Goal: Transaction & Acquisition: Book appointment/travel/reservation

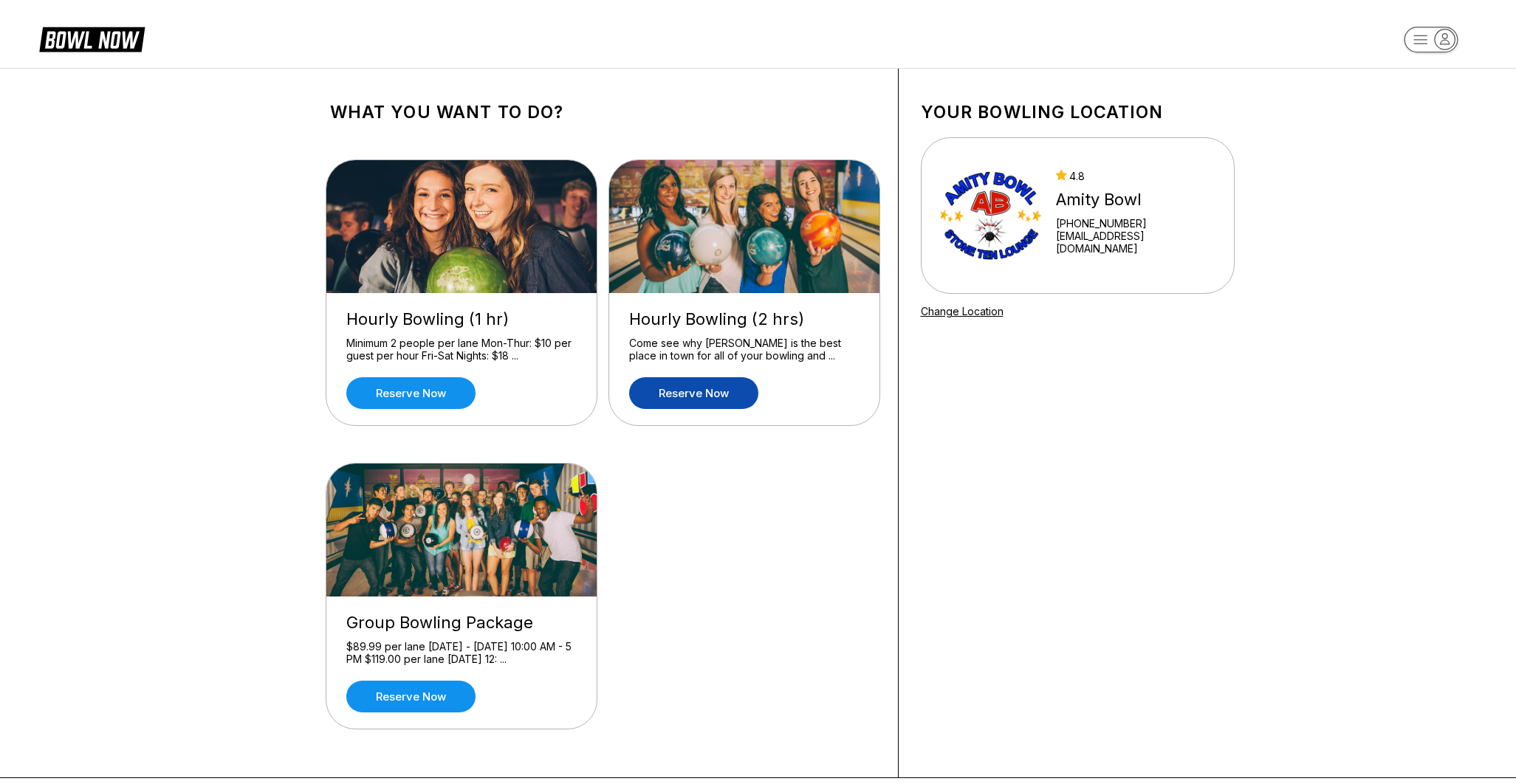
click at [658, 389] on link "Reserve now" at bounding box center [694, 393] width 130 height 32
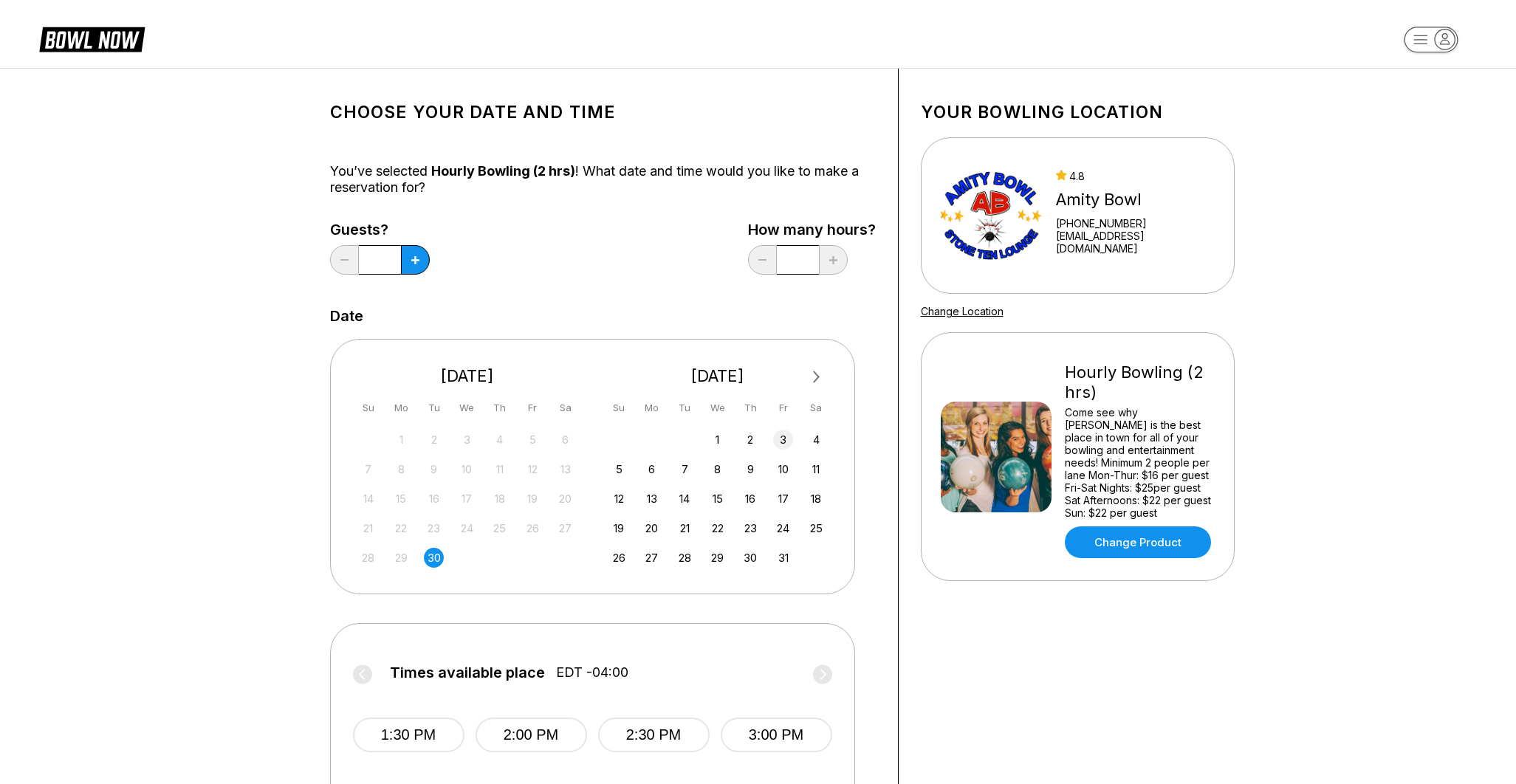
click at [779, 438] on div "3" at bounding box center [784, 439] width 20 height 20
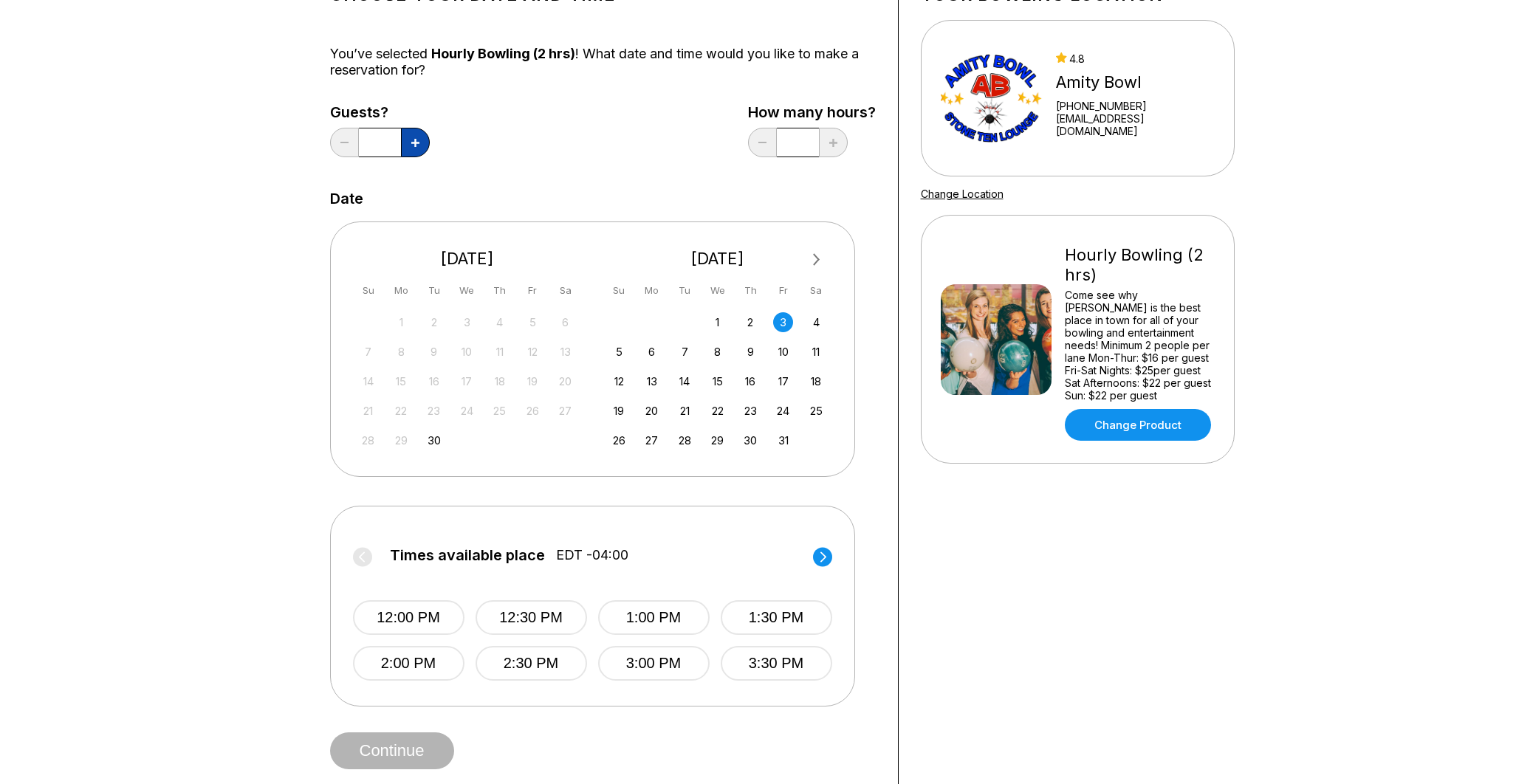
scroll to position [115, 0]
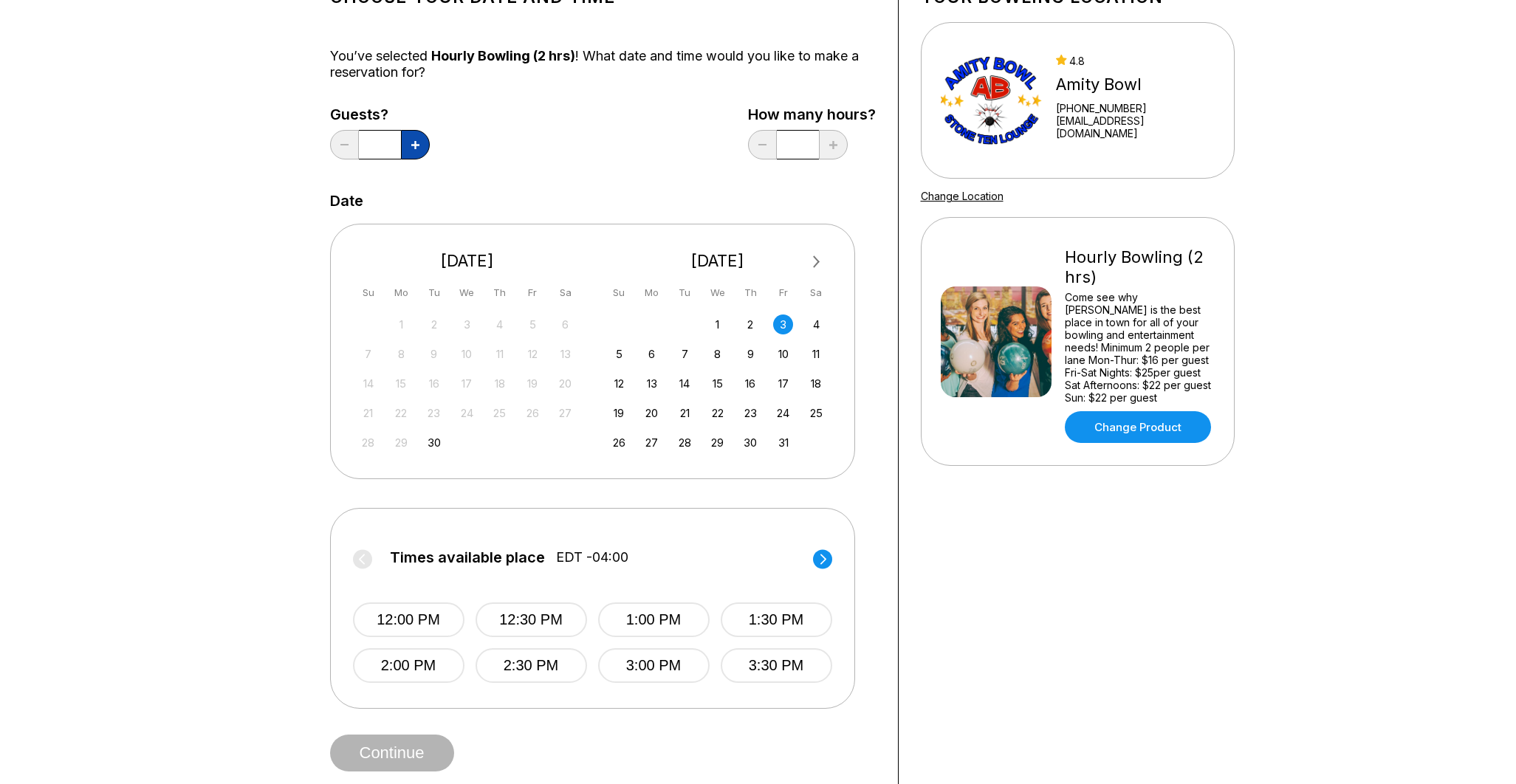
click at [417, 140] on button at bounding box center [416, 144] width 29 height 29
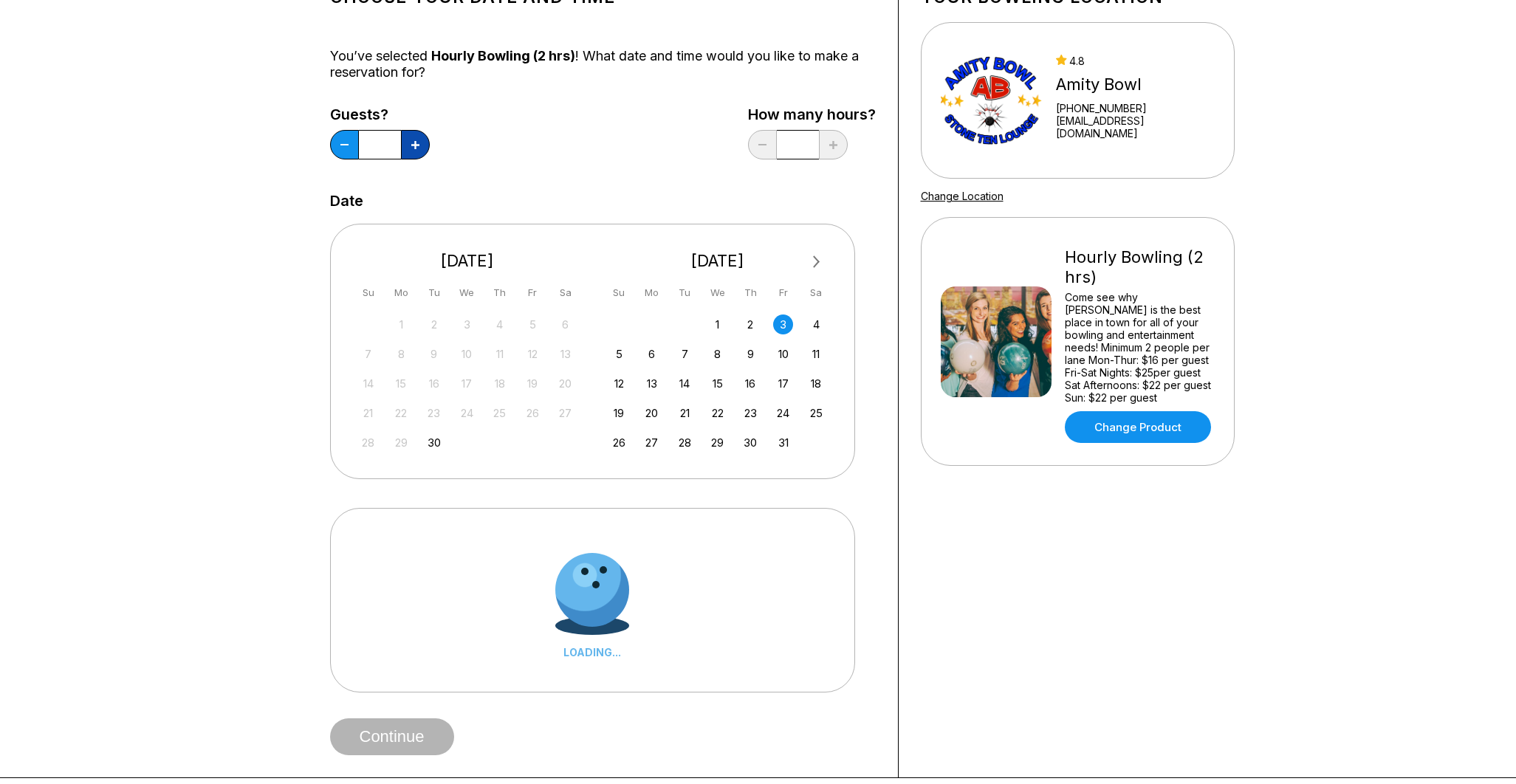
click at [417, 140] on button at bounding box center [416, 144] width 29 height 29
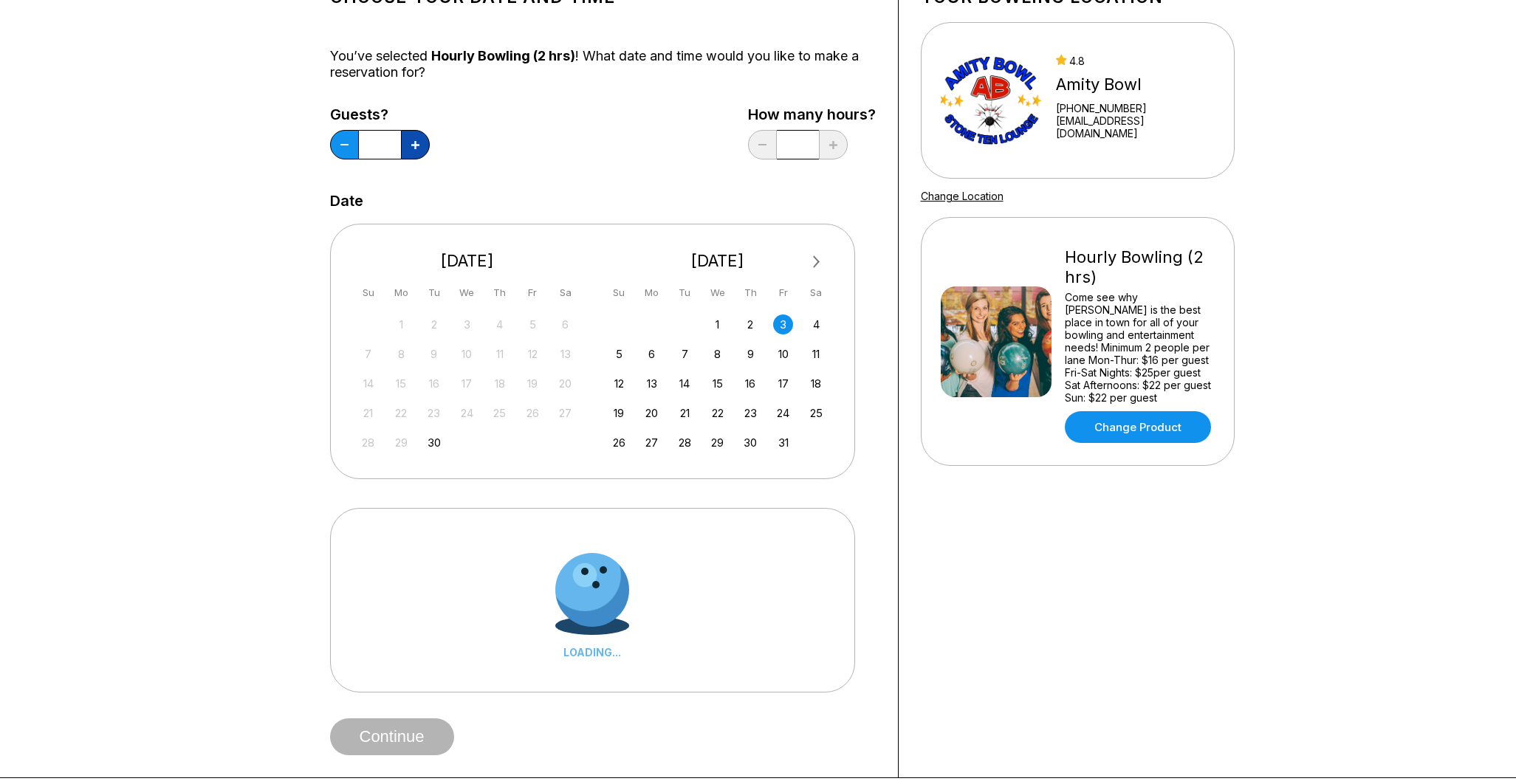
click at [417, 140] on button at bounding box center [416, 144] width 29 height 29
type input "**"
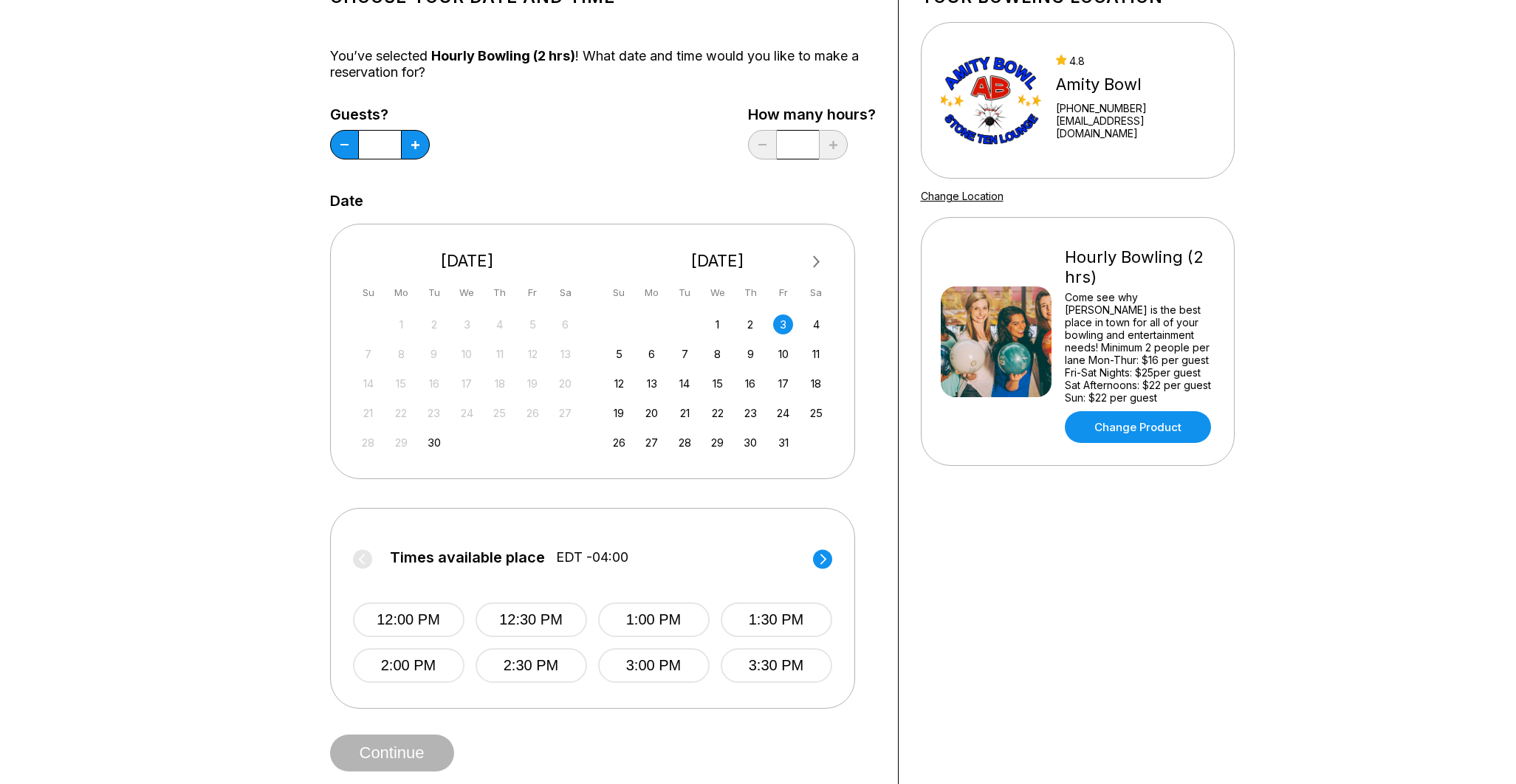
click at [824, 562] on circle at bounding box center [822, 558] width 19 height 19
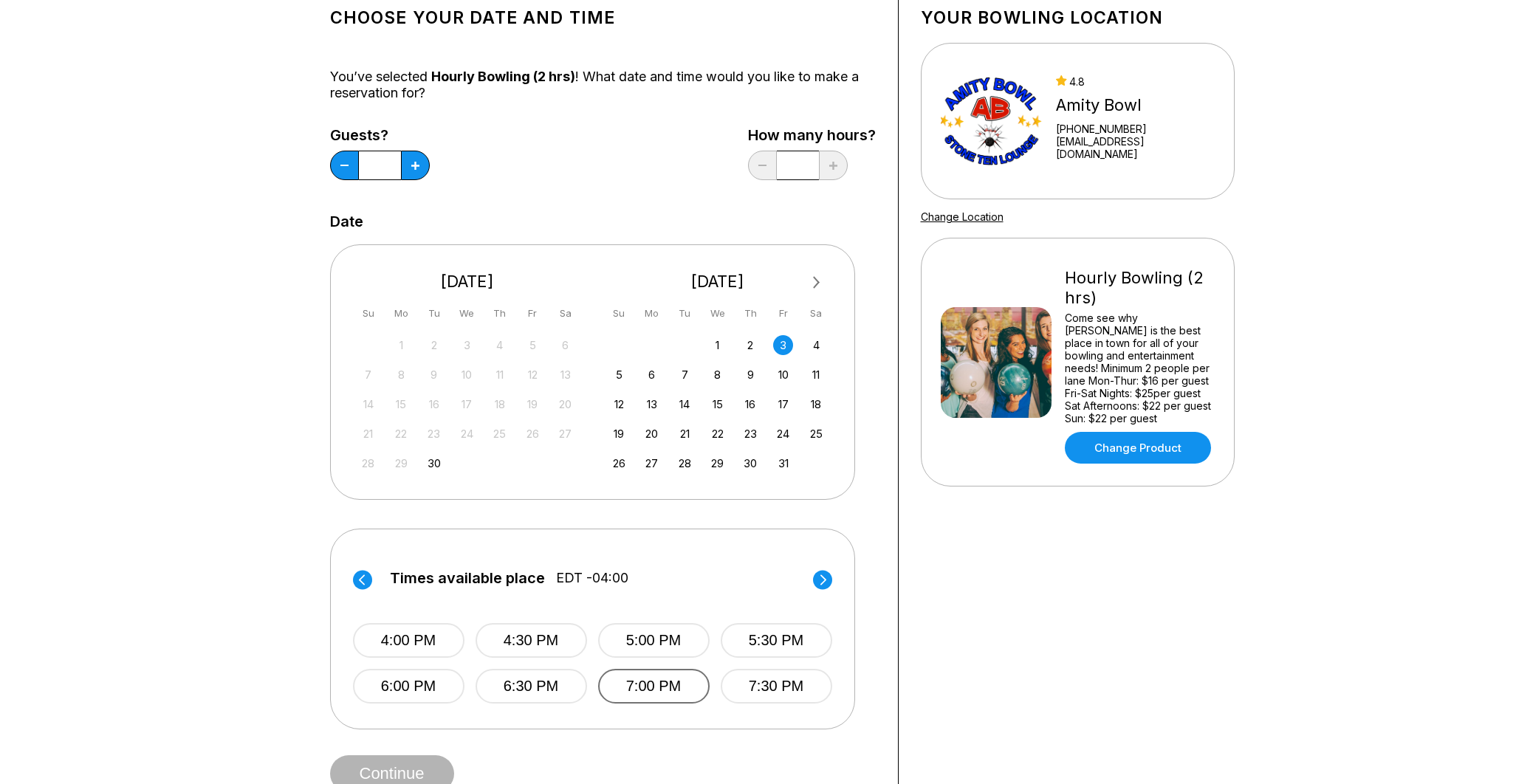
click at [664, 686] on button "7:00 PM" at bounding box center [654, 686] width 111 height 35
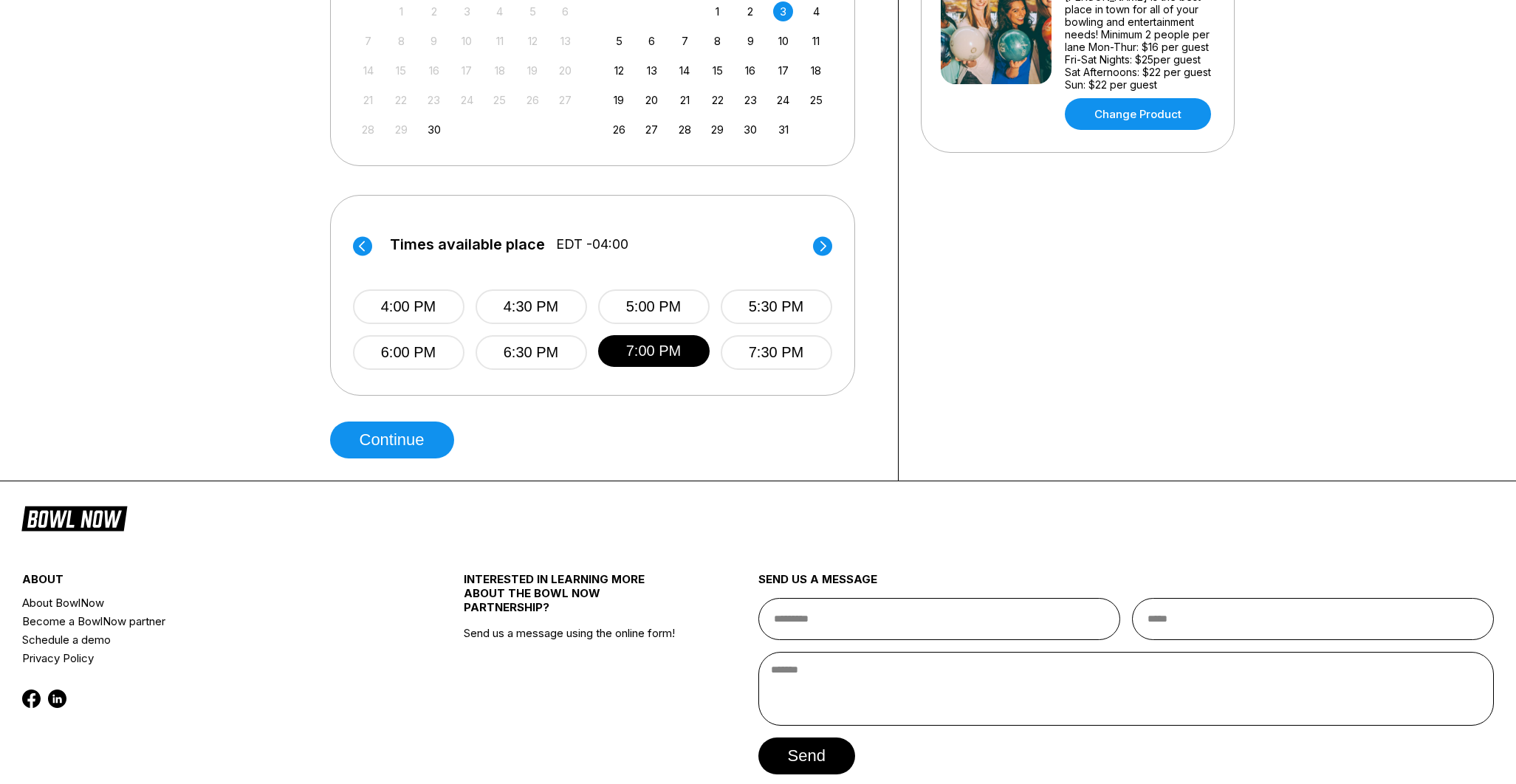
scroll to position [430, 0]
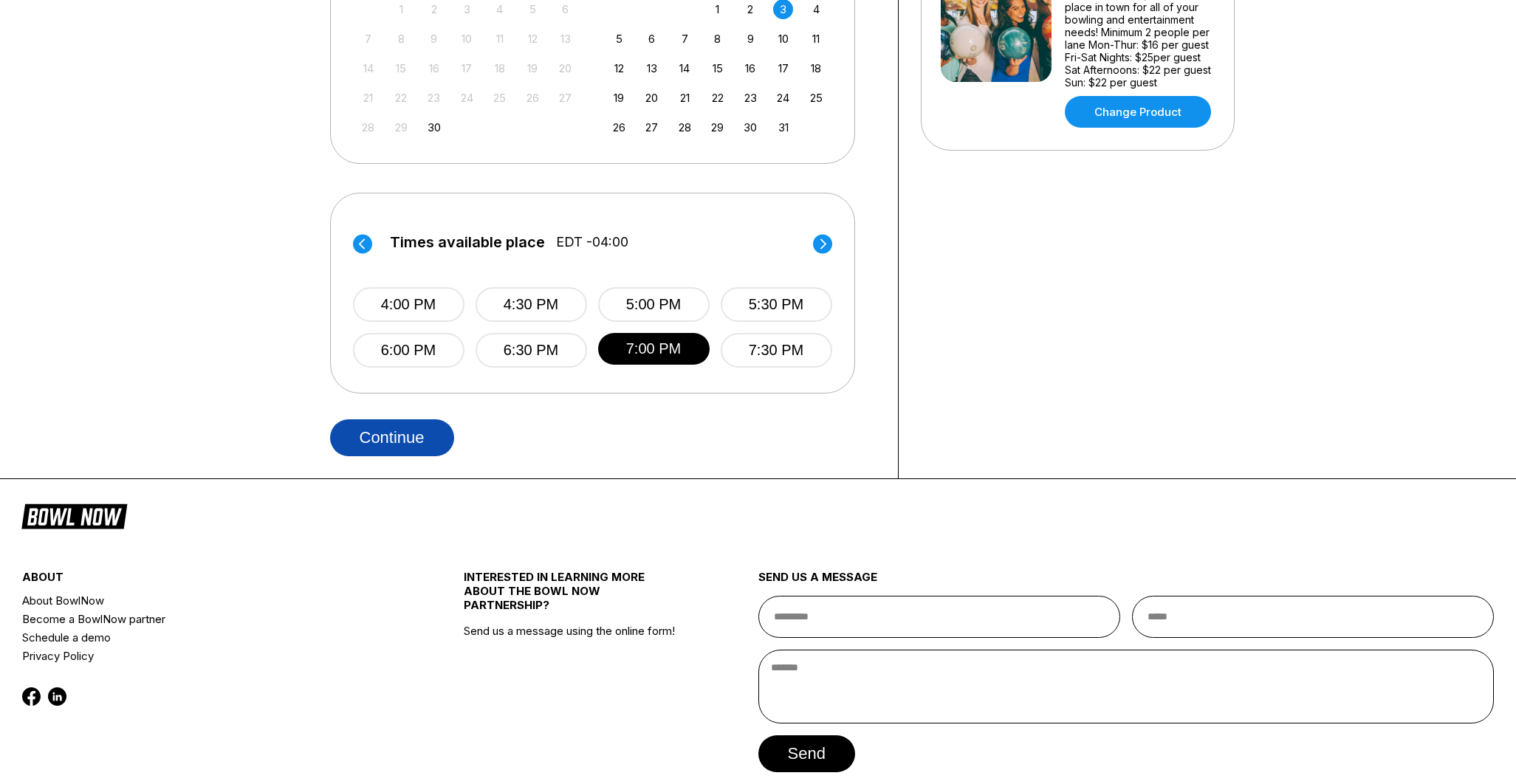
click at [343, 436] on button "Continue" at bounding box center [392, 438] width 124 height 36
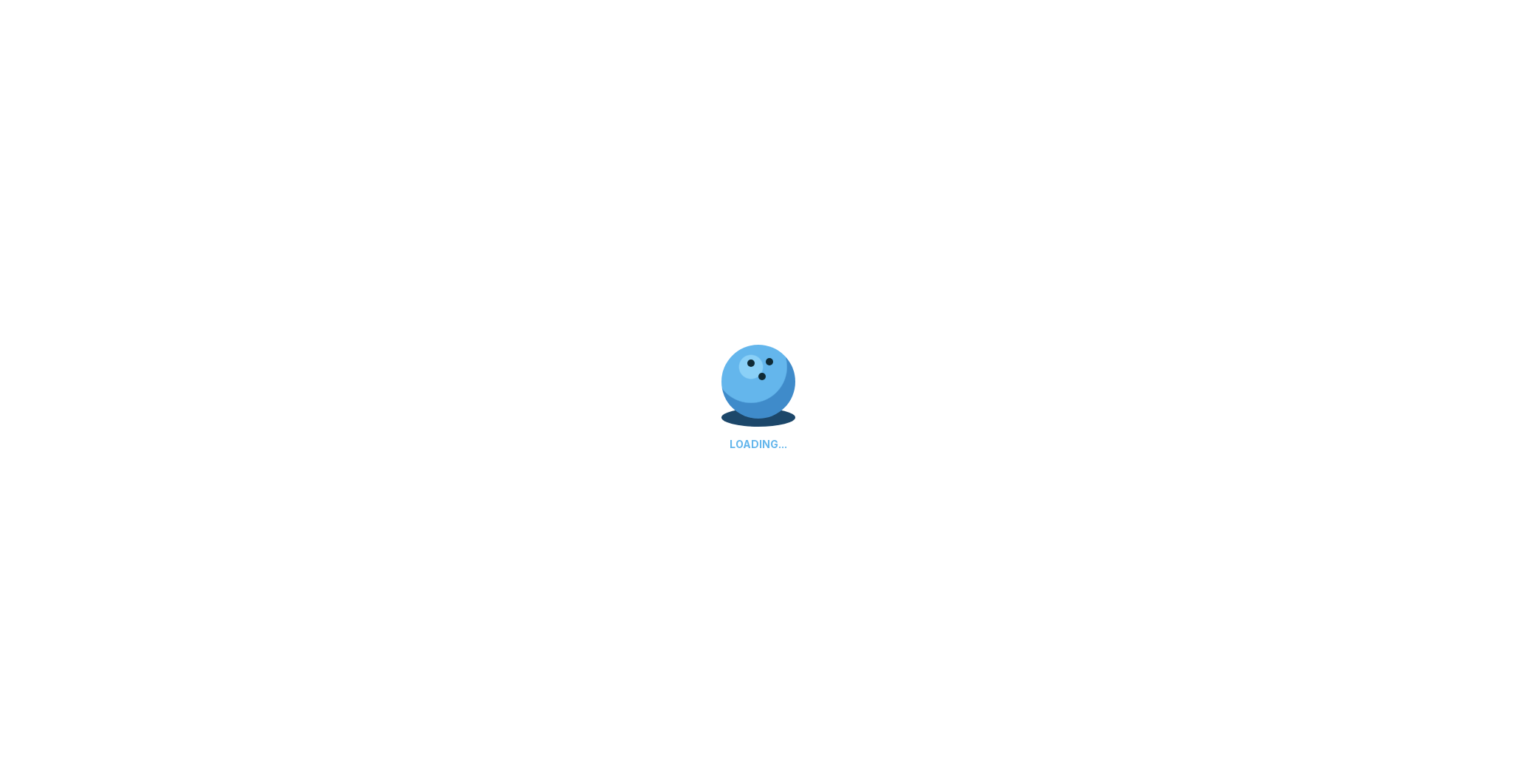
select select "**"
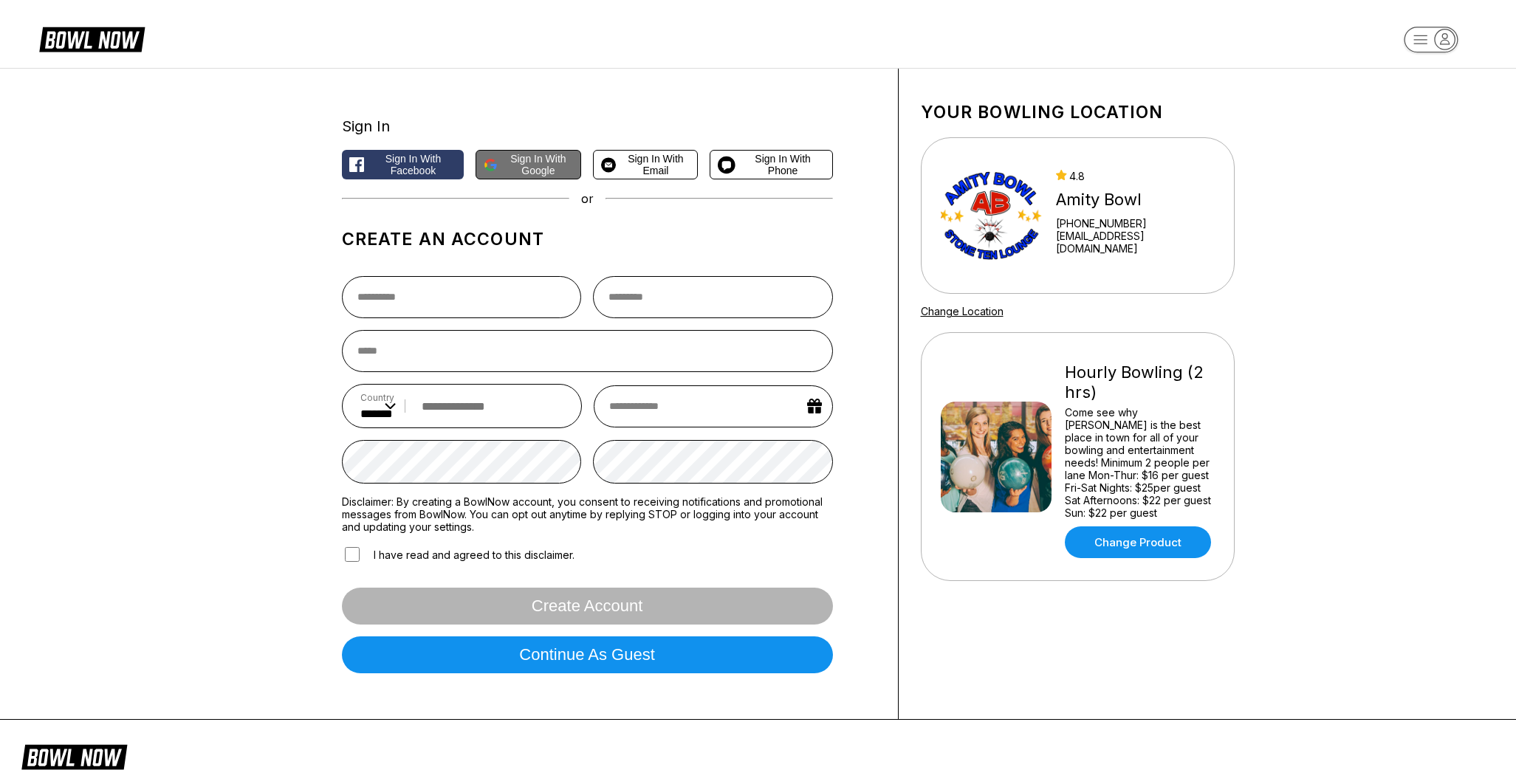
click at [507, 172] on span "Sign in with Google" at bounding box center [538, 165] width 69 height 24
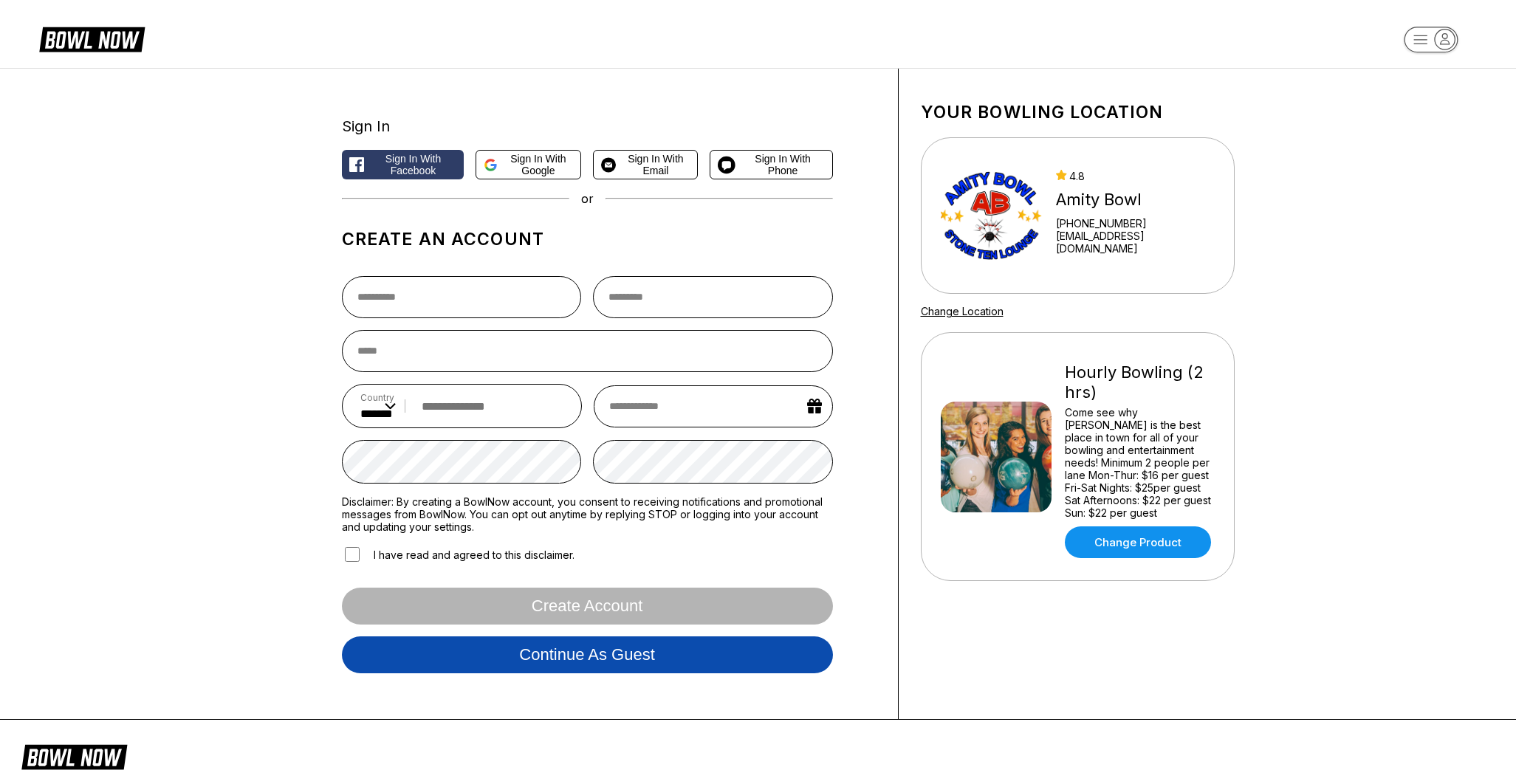
click at [553, 656] on button "Continue as guest" at bounding box center [587, 655] width 491 height 36
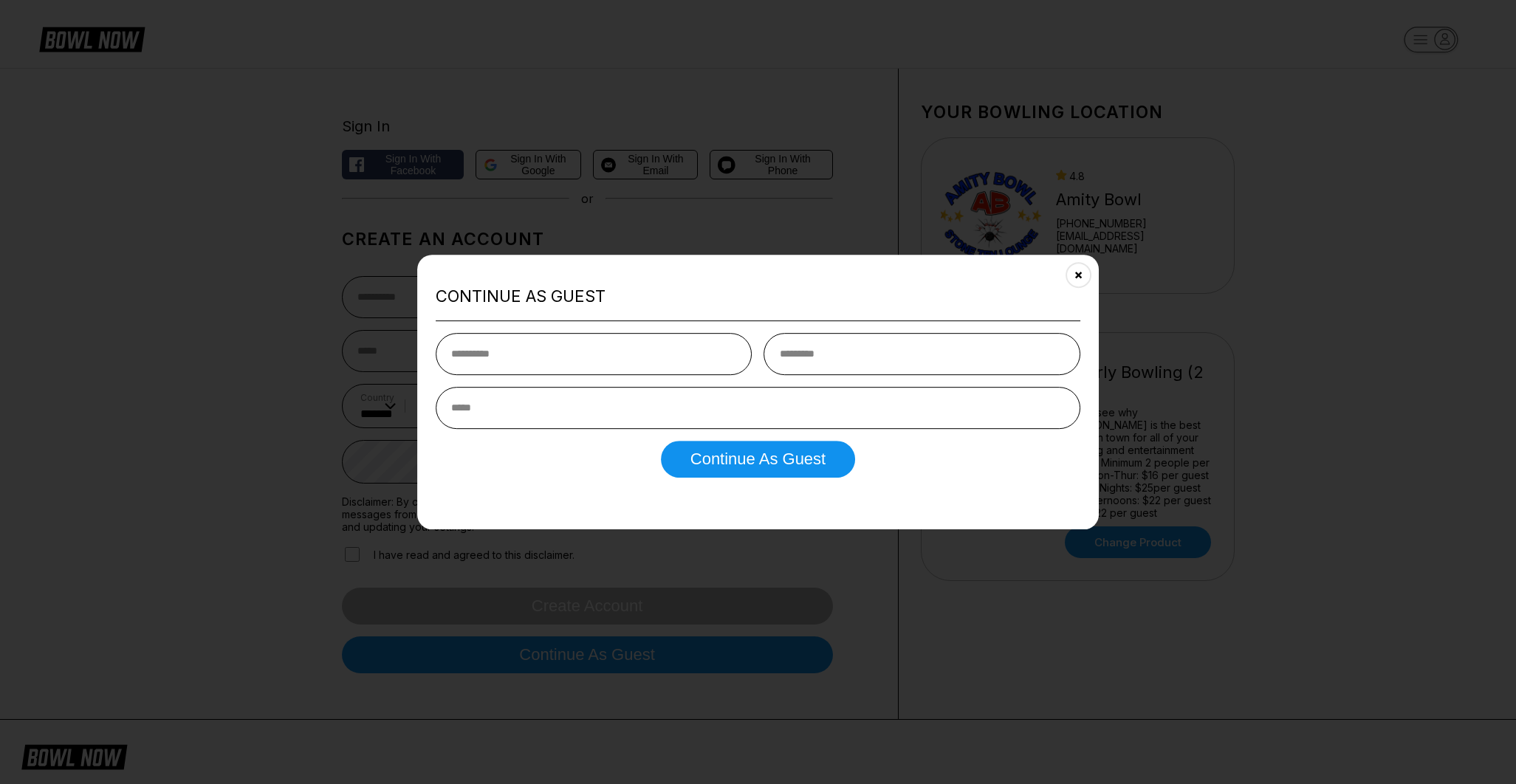
click at [481, 350] on input "text" at bounding box center [594, 354] width 317 height 42
type input "*********"
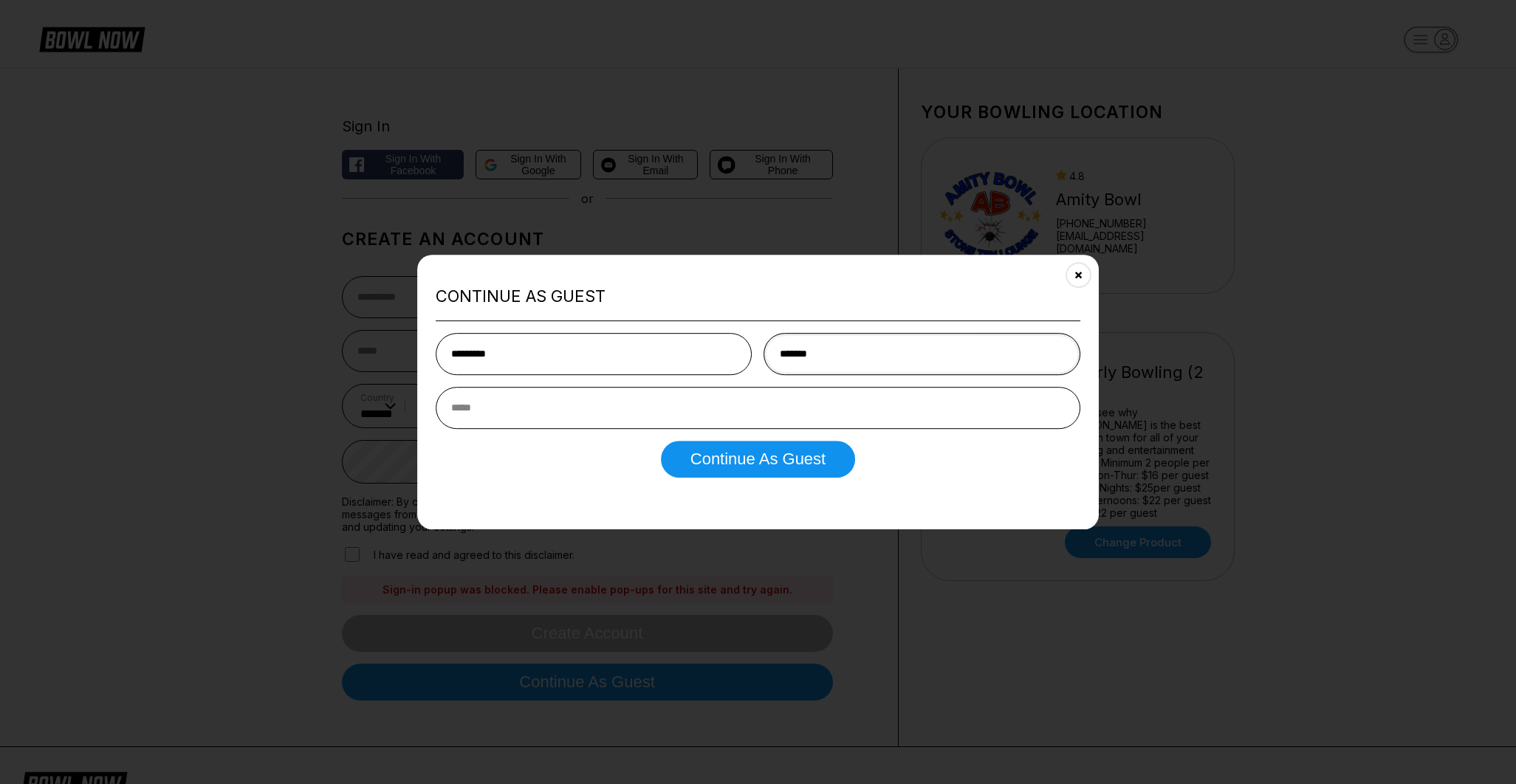
type input "*******"
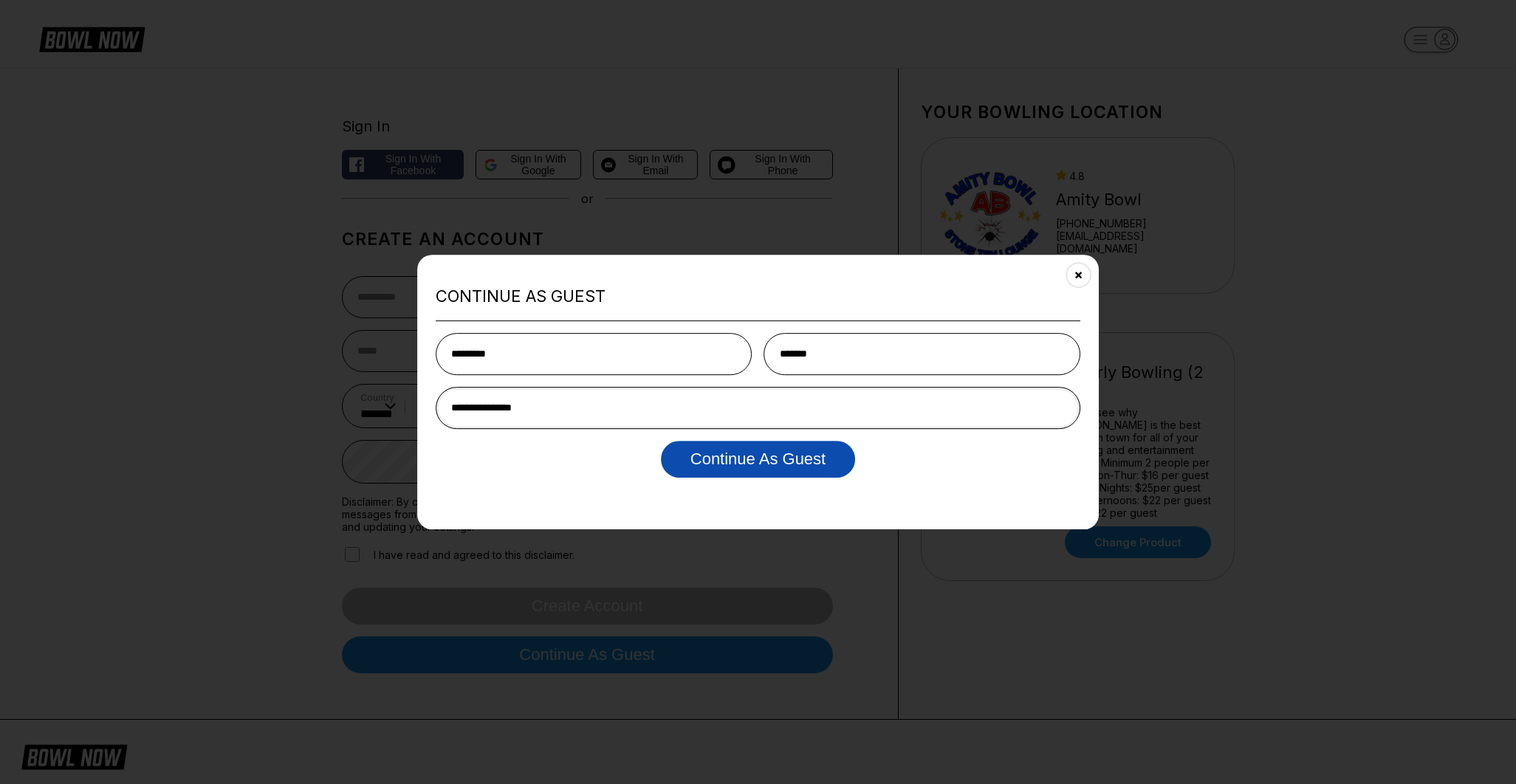
type input "**********"
click at [716, 465] on button "Continue as Guest" at bounding box center [758, 459] width 194 height 36
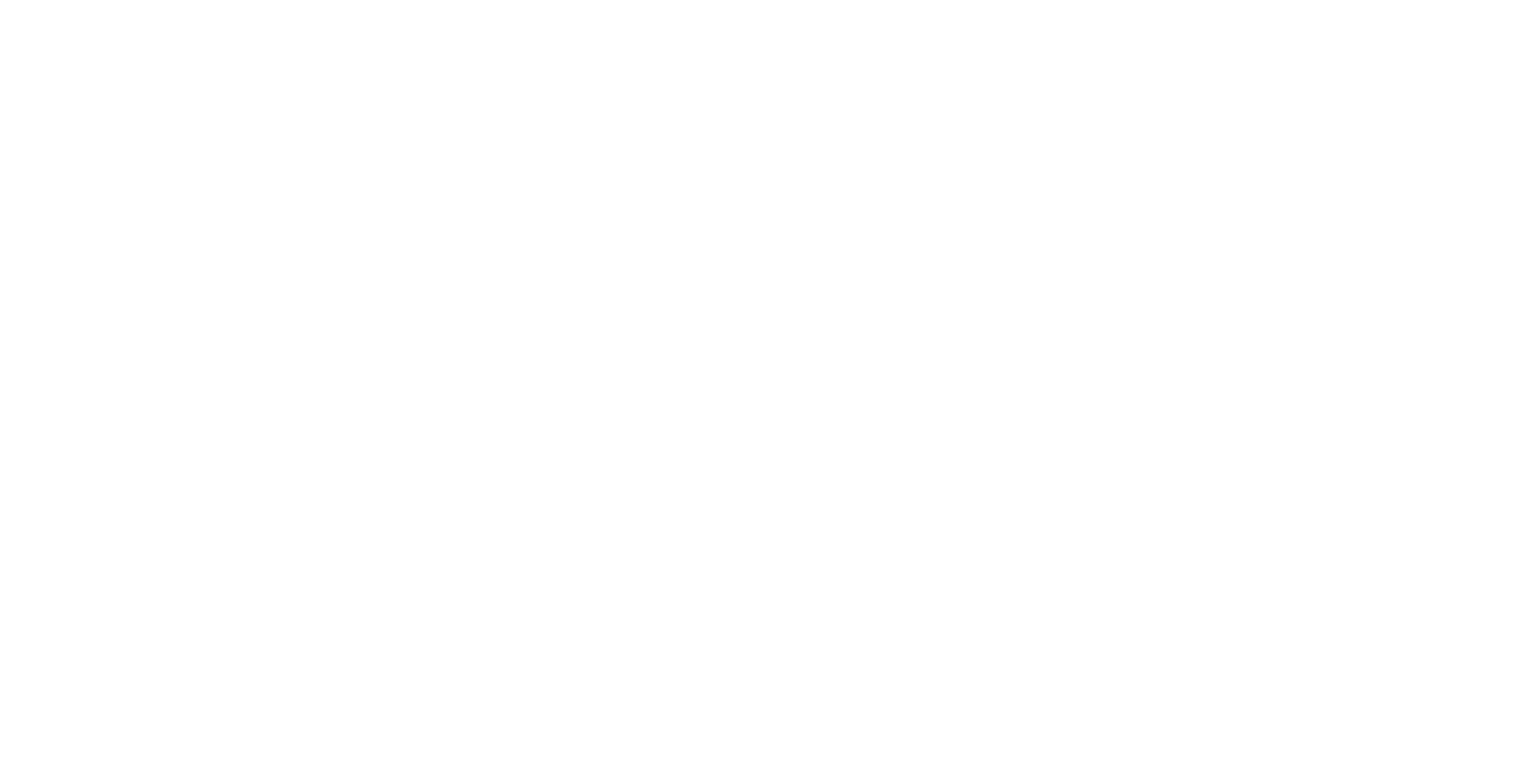
select select "**"
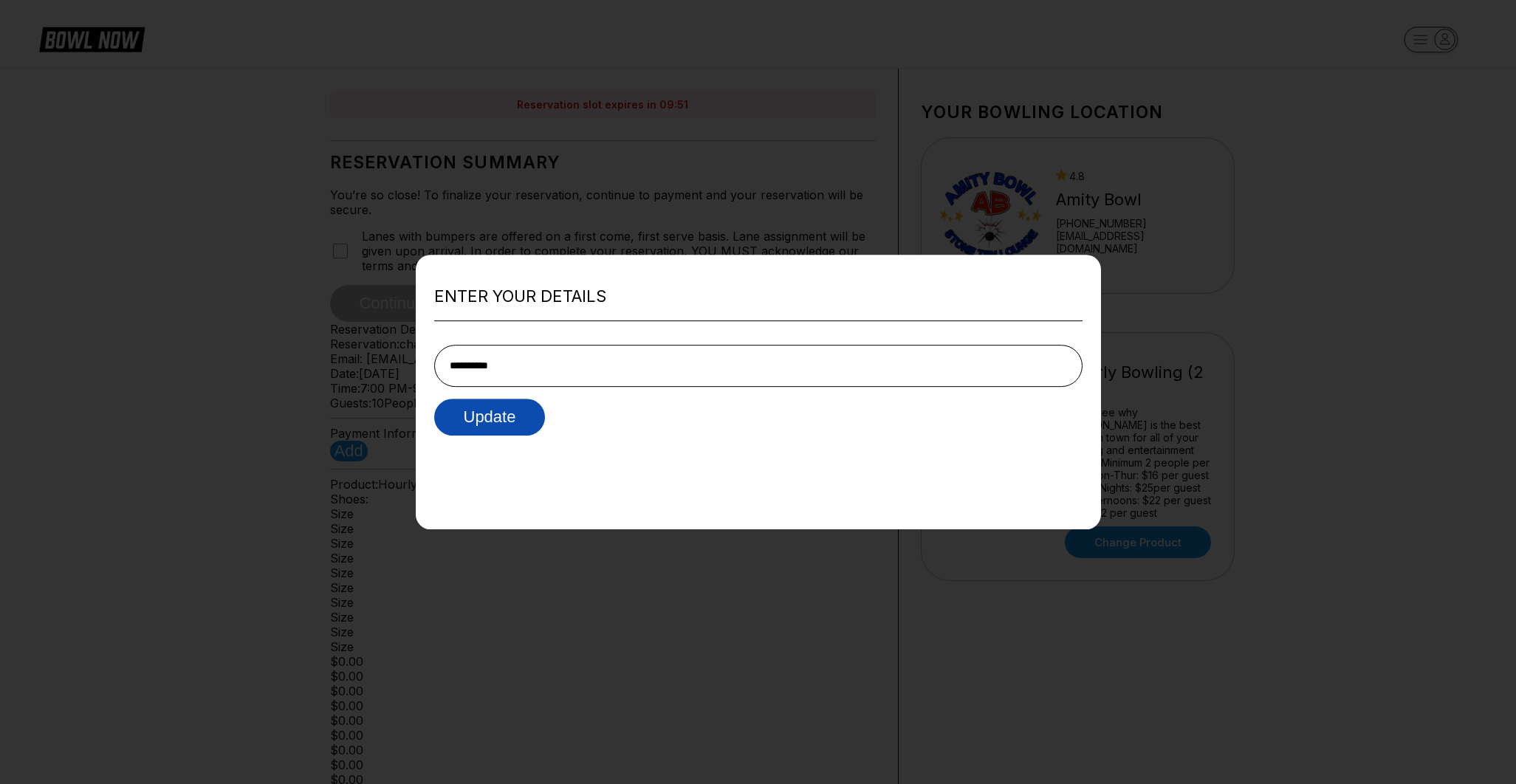
type input "**********"
click at [518, 432] on button "Update" at bounding box center [490, 417] width 111 height 36
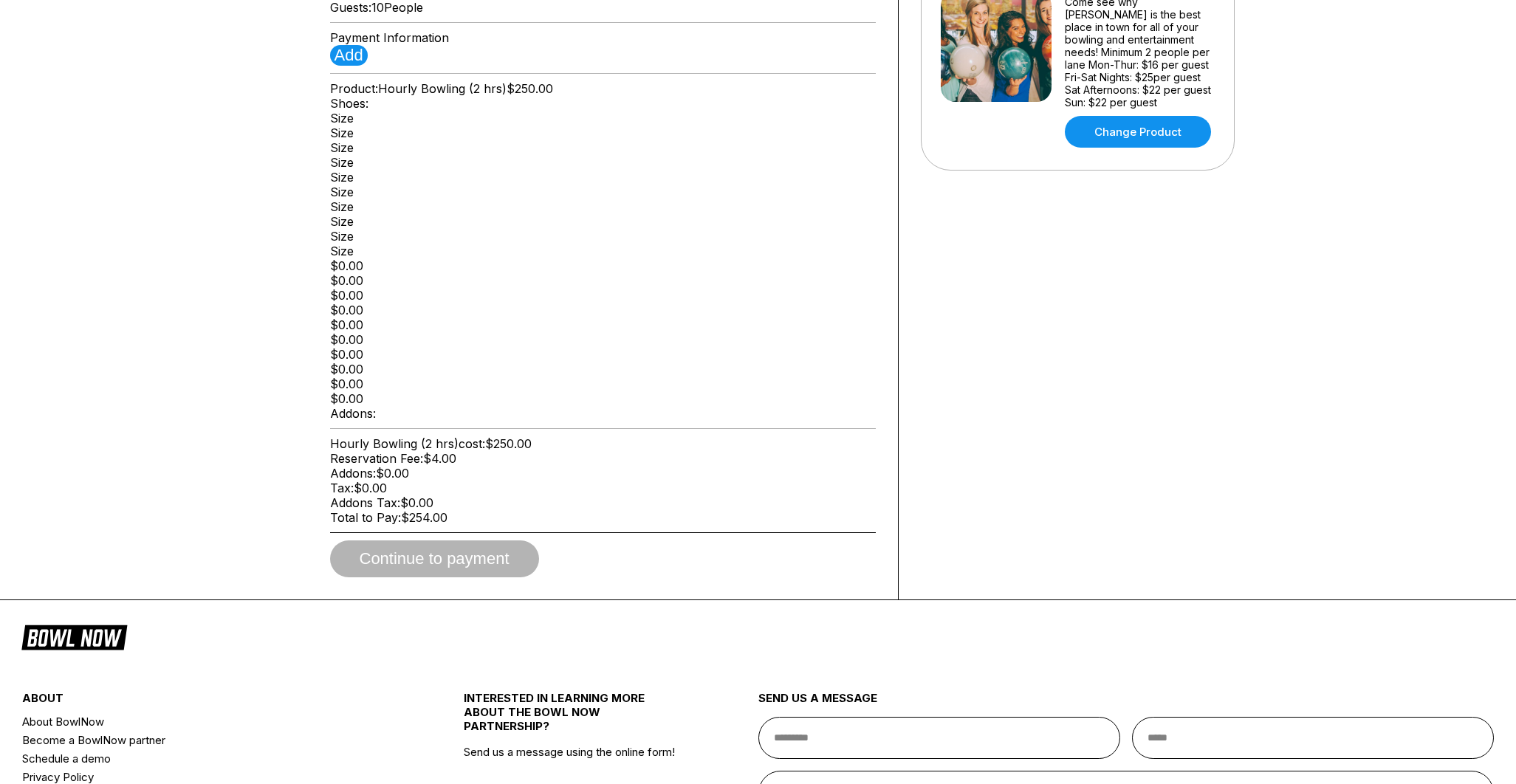
scroll to position [410, 0]
click at [361, 66] on button "Add" at bounding box center [348, 55] width 37 height 21
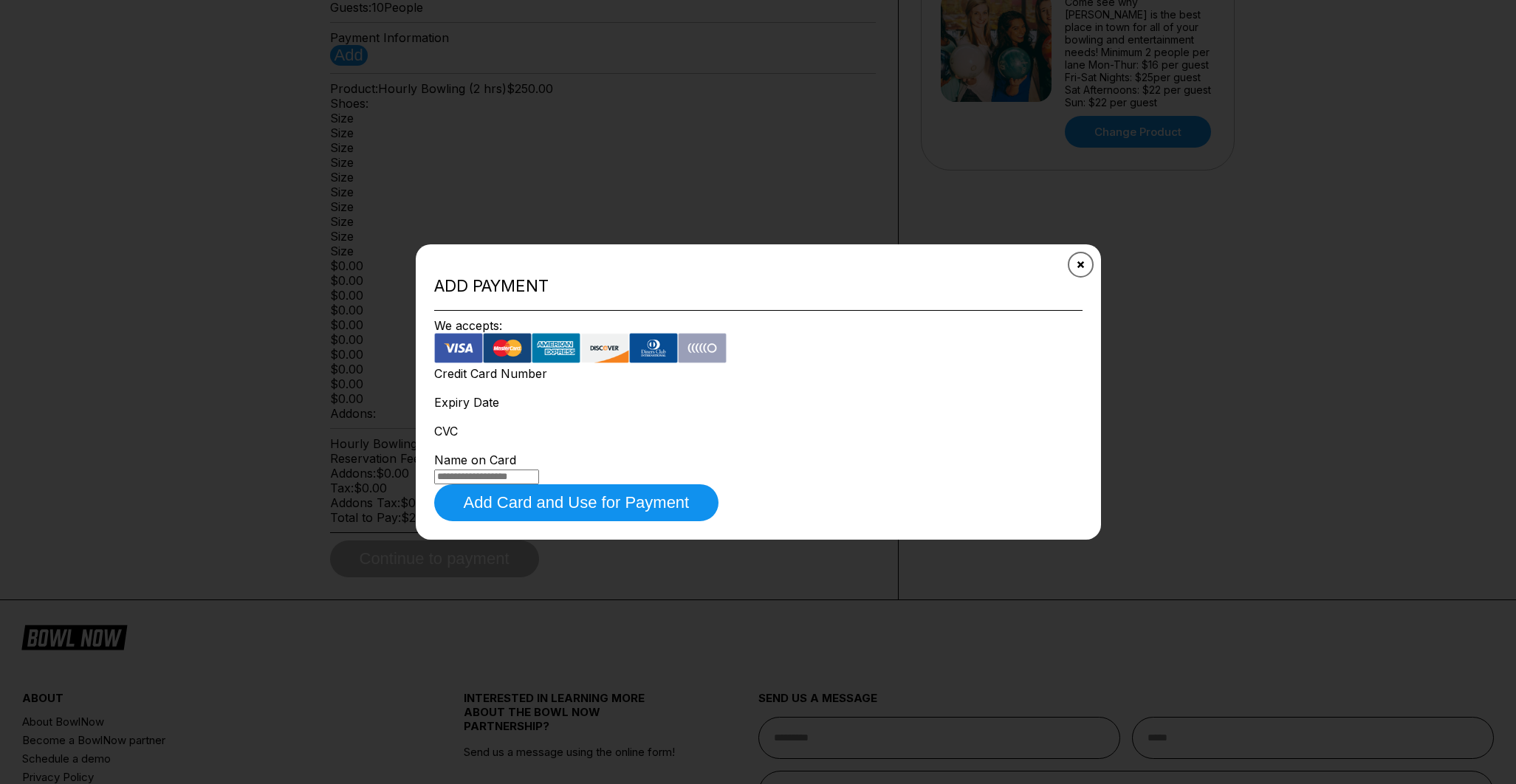
click at [1084, 270] on icon "Close" at bounding box center [1080, 264] width 12 height 12
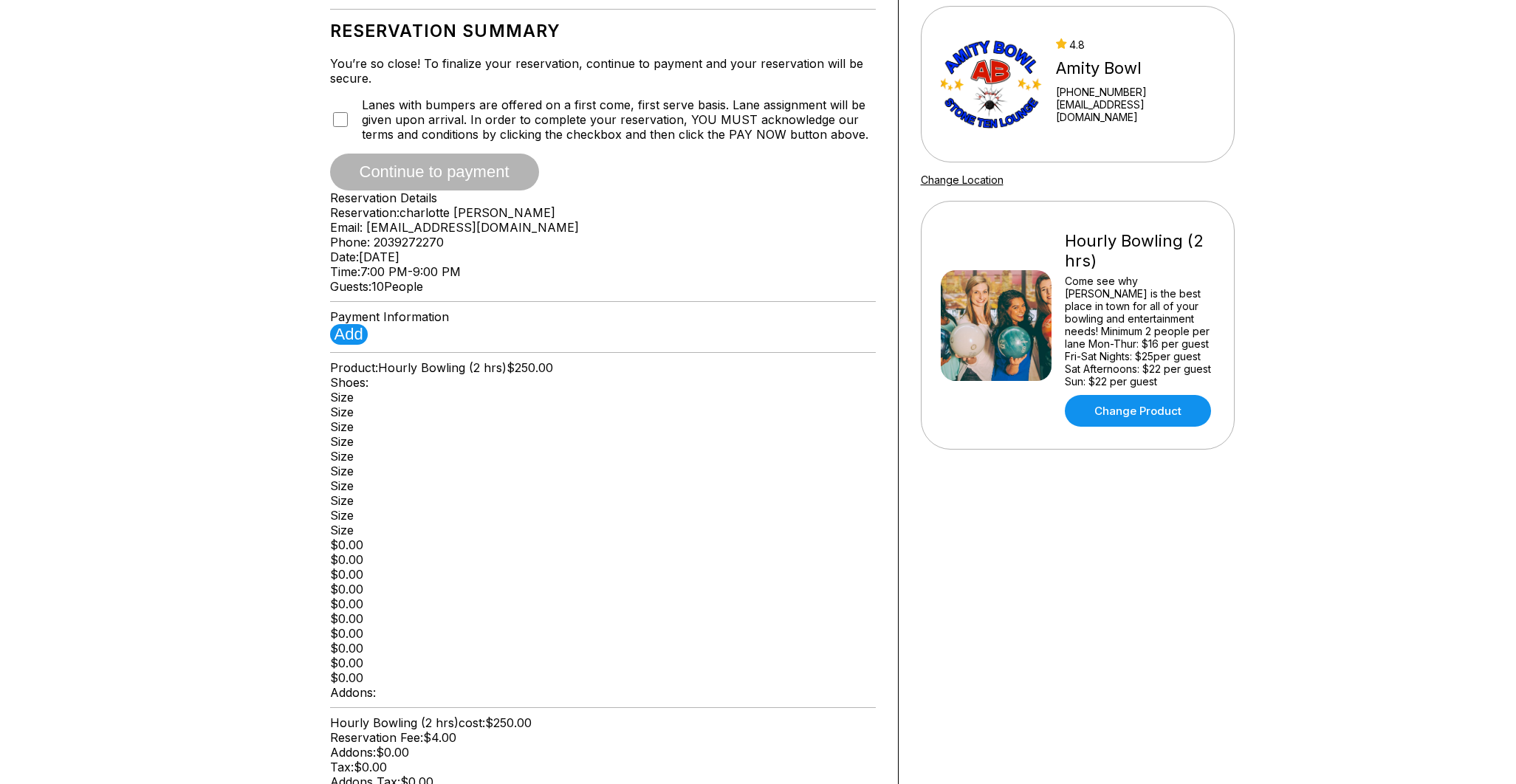
scroll to position [131, 0]
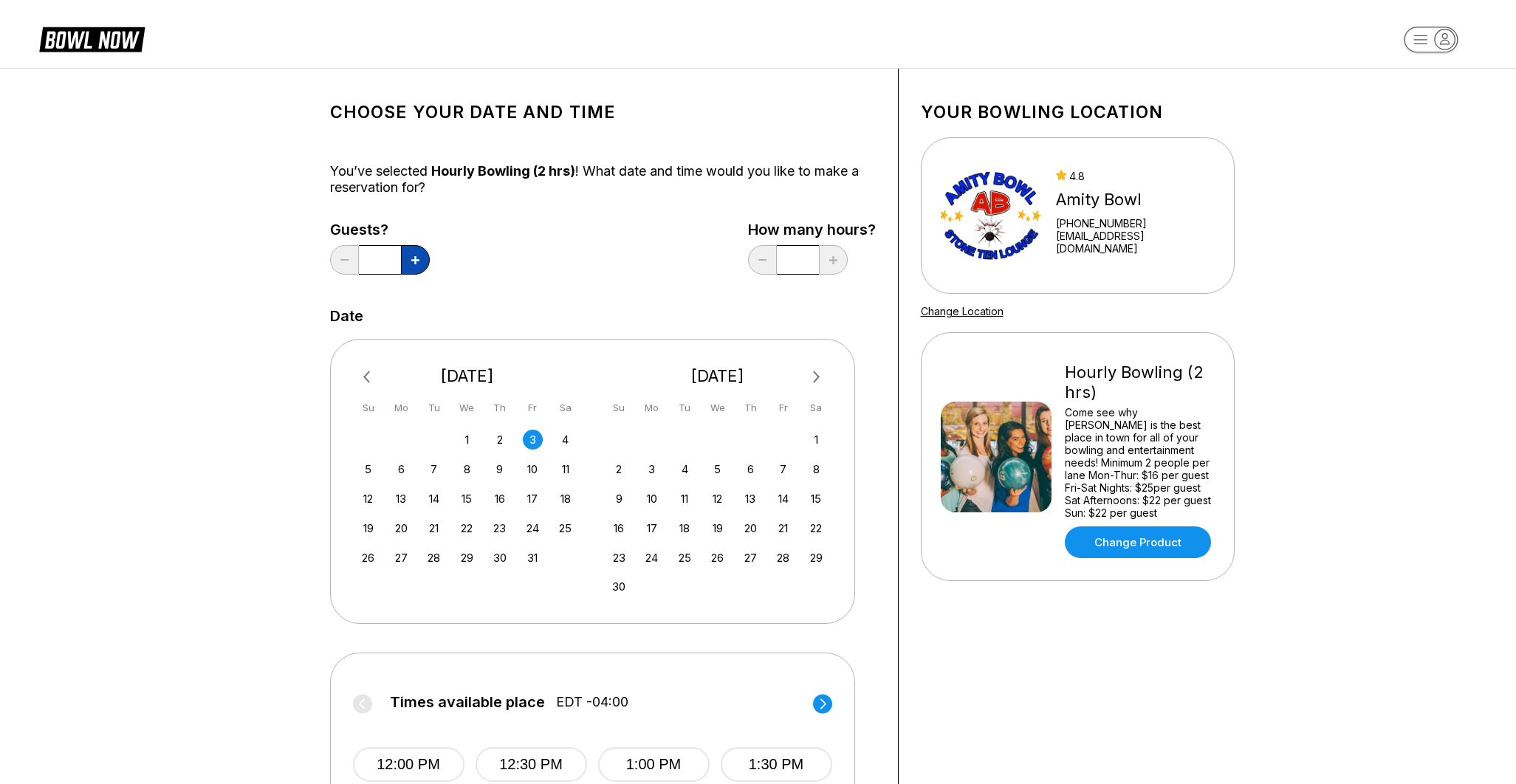
scroll to position [1, 0]
click at [415, 258] on icon at bounding box center [415, 258] width 8 height 8
click at [415, 258] on icon at bounding box center [415, 260] width 8 height 8
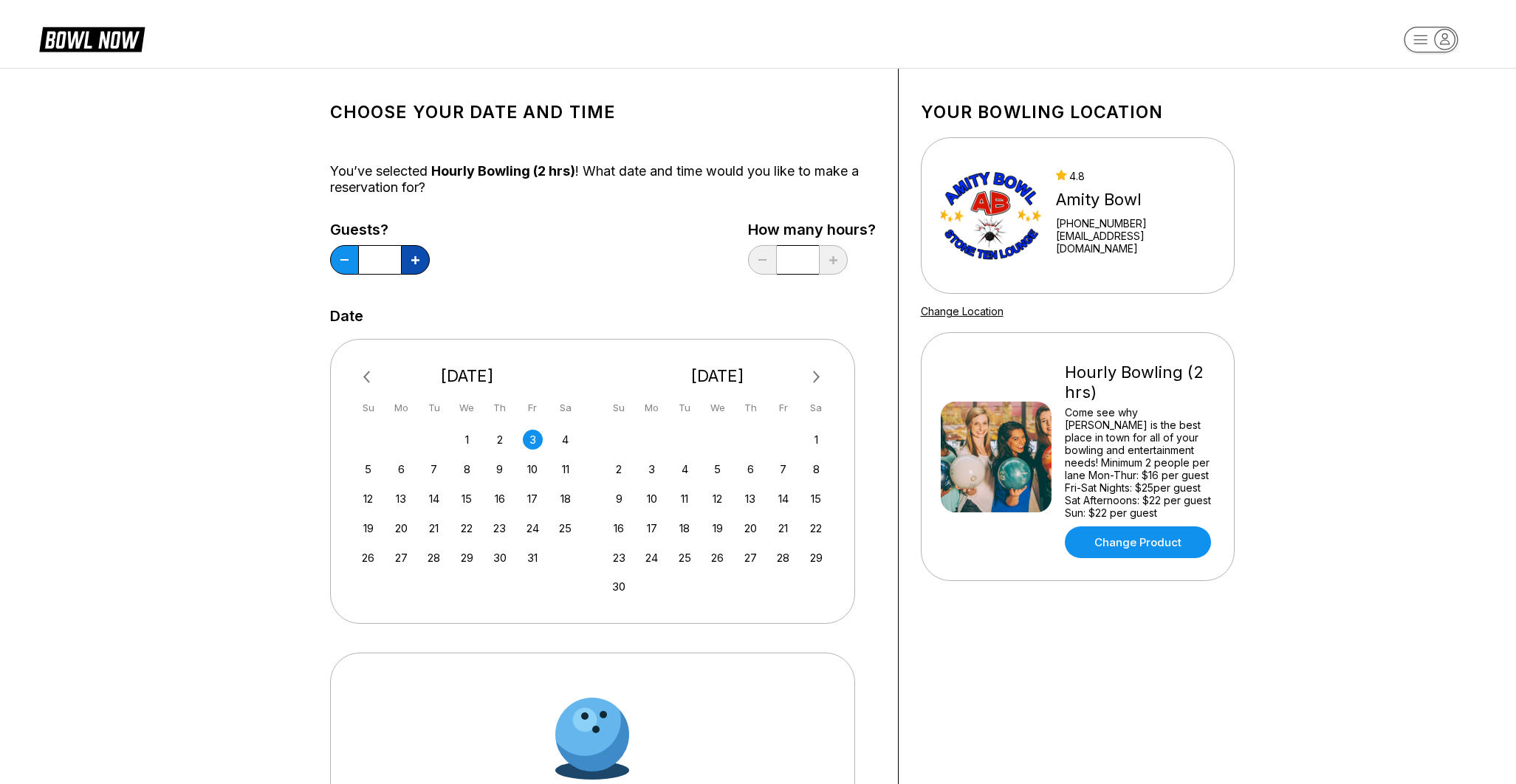
click at [415, 258] on icon at bounding box center [415, 260] width 8 height 8
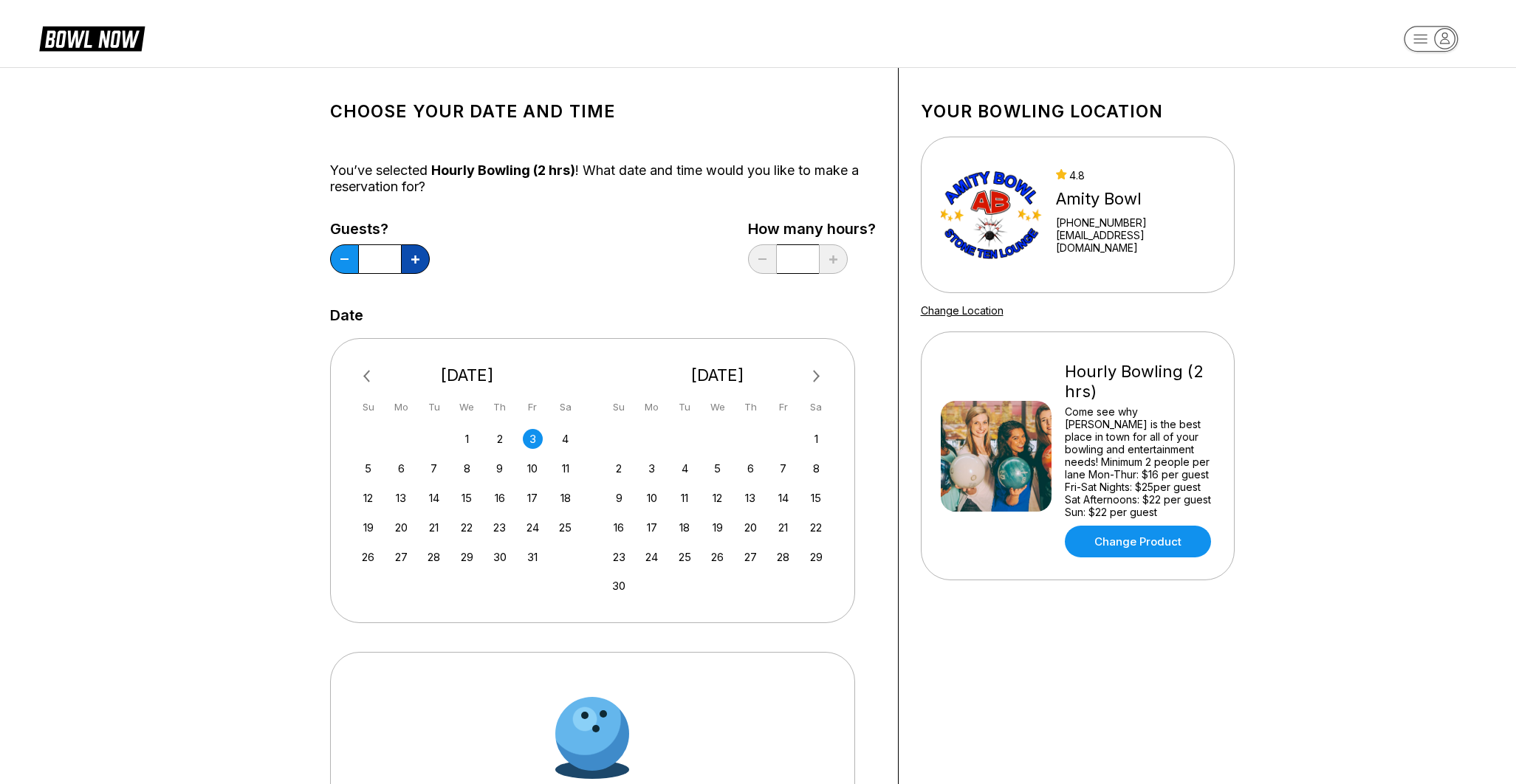
click at [415, 258] on icon at bounding box center [415, 259] width 8 height 8
click at [415, 258] on icon at bounding box center [415, 260] width 8 height 8
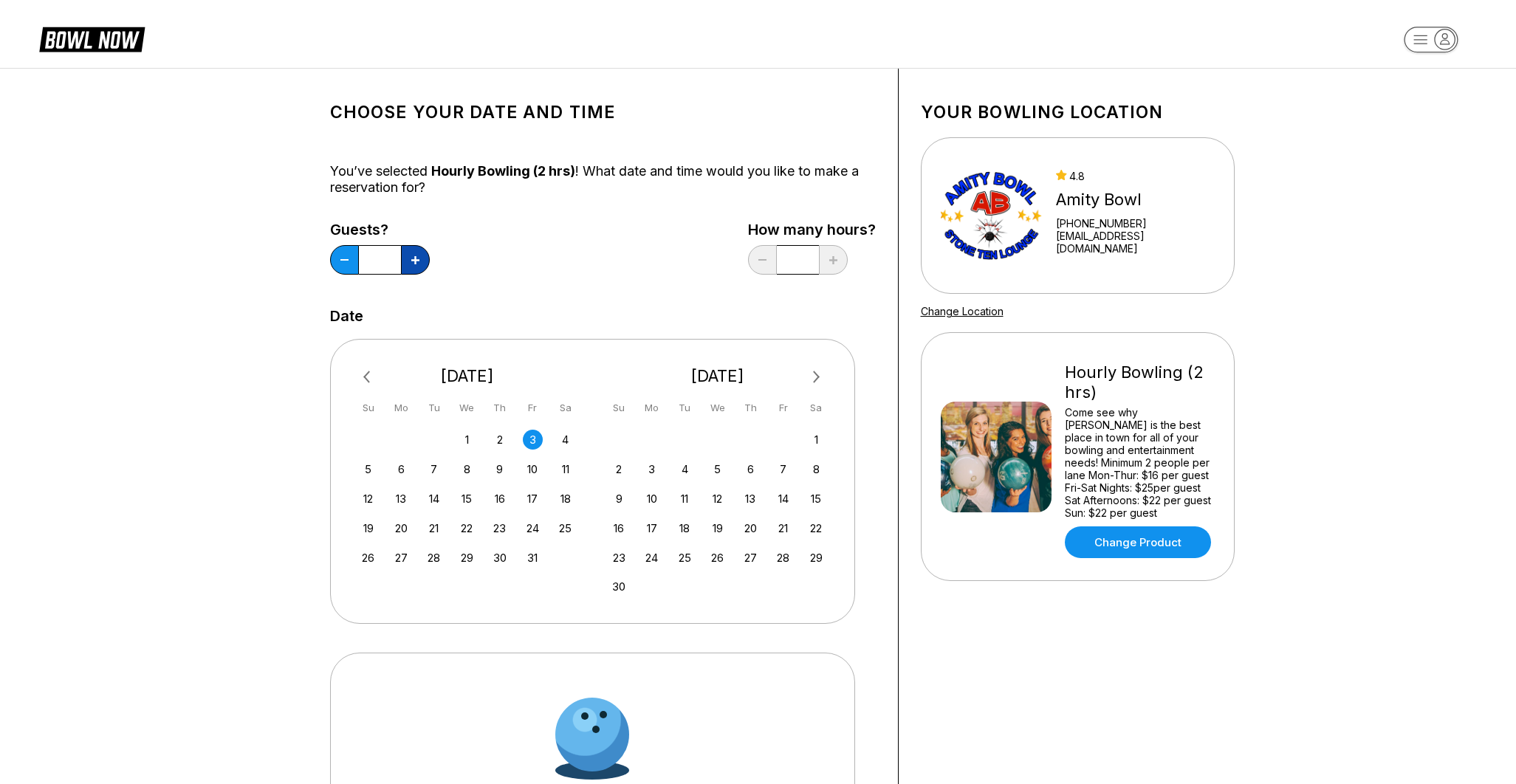
type input "**"
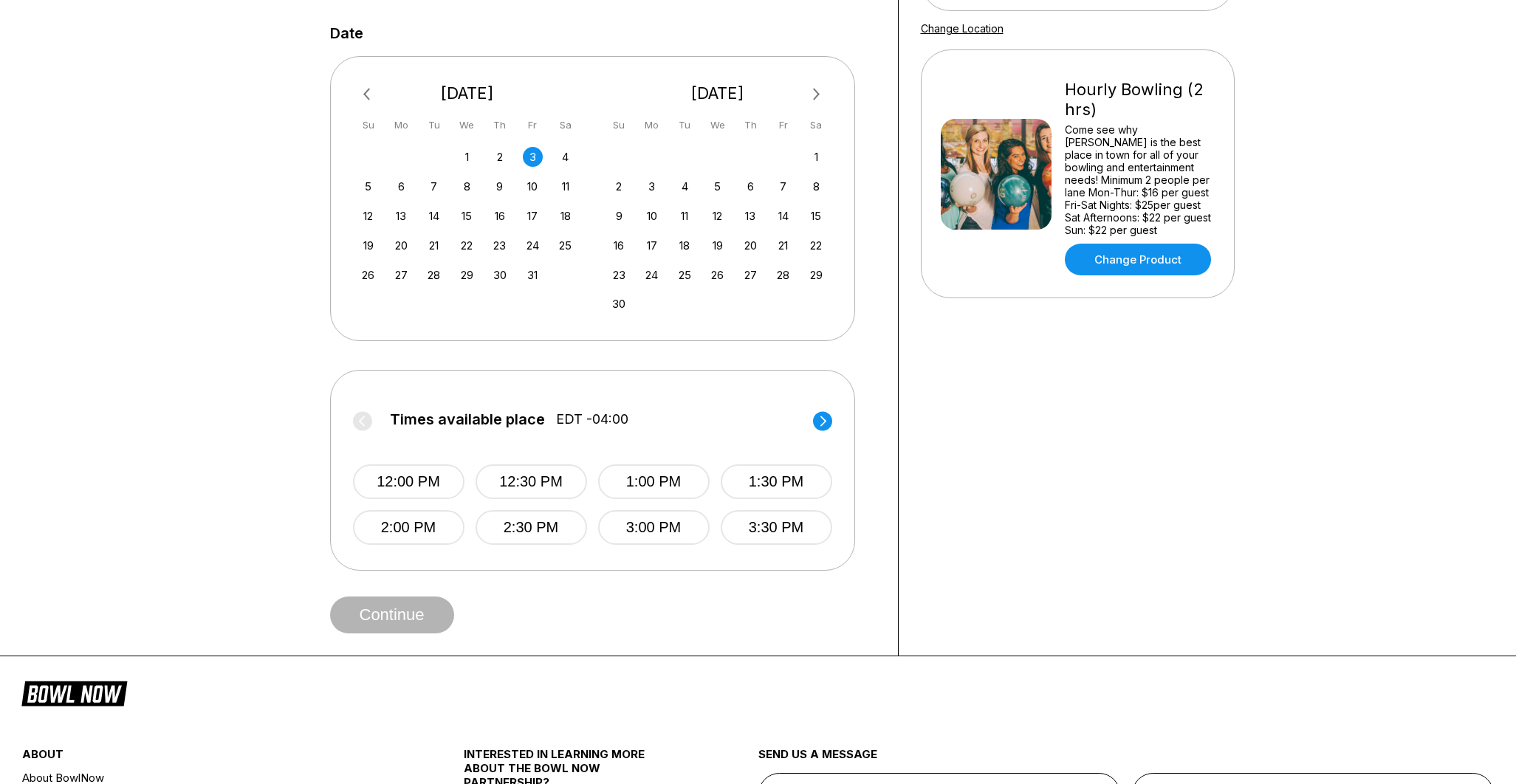
scroll to position [302, 0]
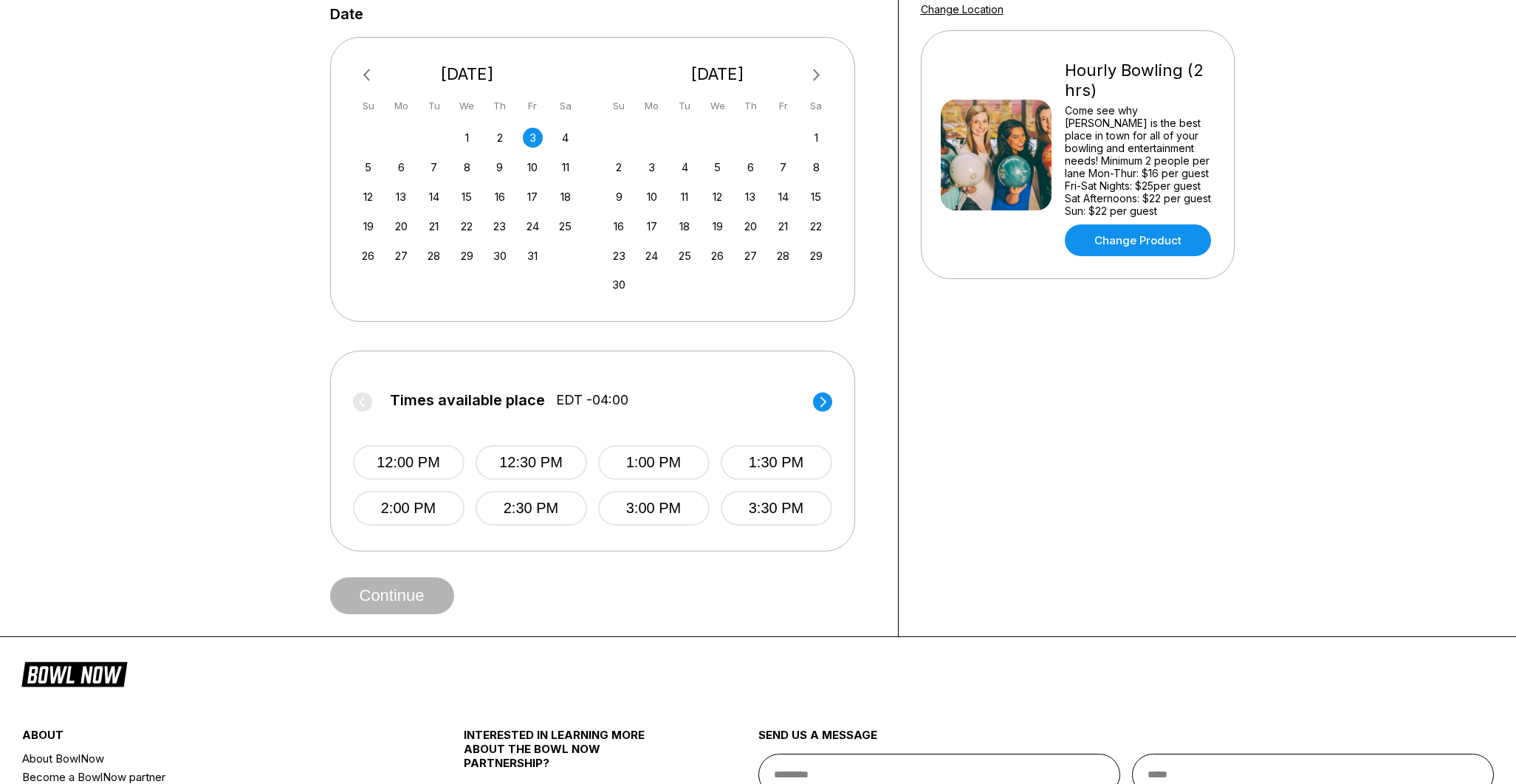
click at [817, 402] on circle at bounding box center [822, 401] width 19 height 19
click at [653, 512] on button "7:00 PM" at bounding box center [654, 508] width 111 height 35
click at [387, 603] on button "Continue" at bounding box center [392, 595] width 124 height 36
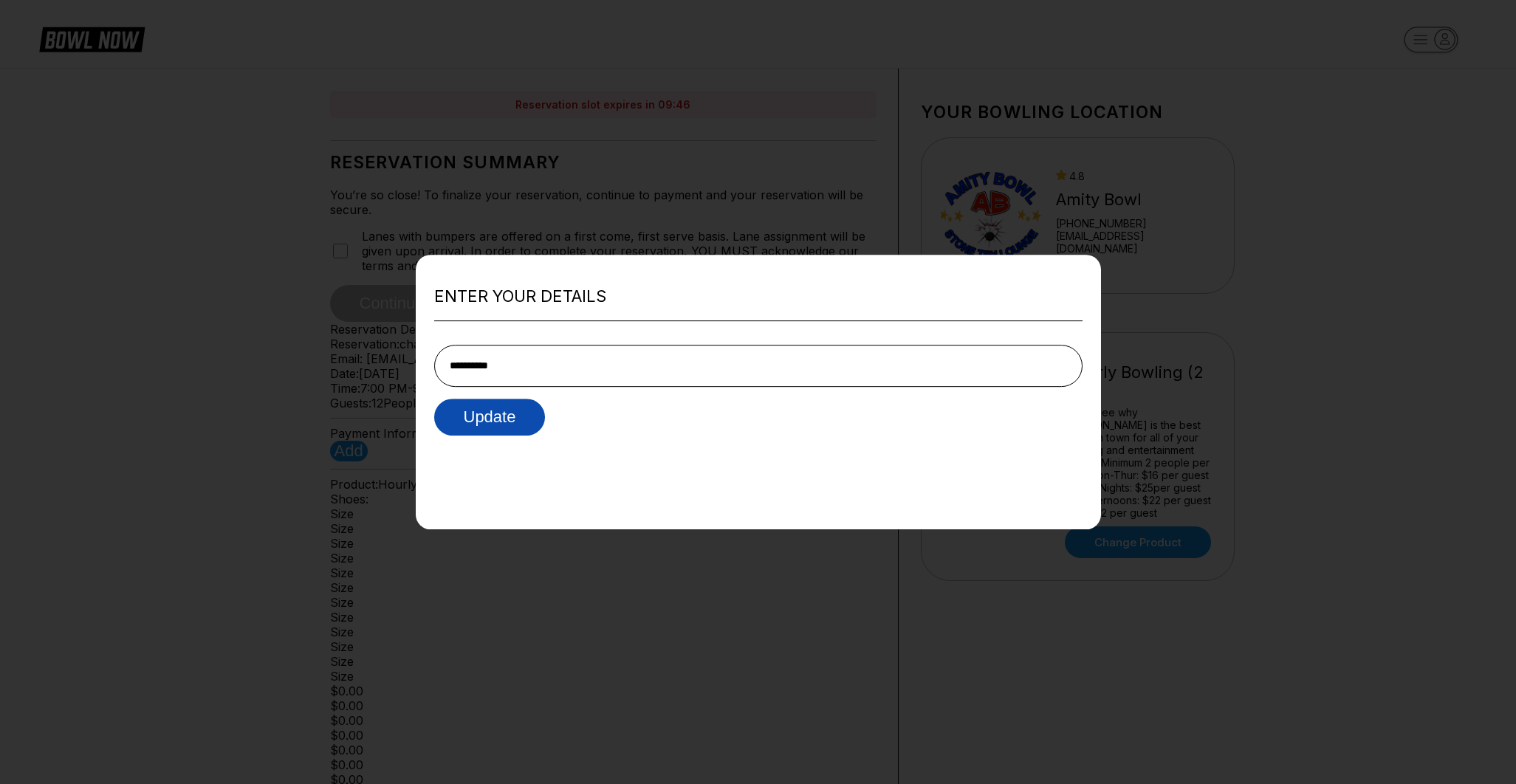
type input "**********"
click at [527, 429] on button "Update" at bounding box center [490, 417] width 111 height 36
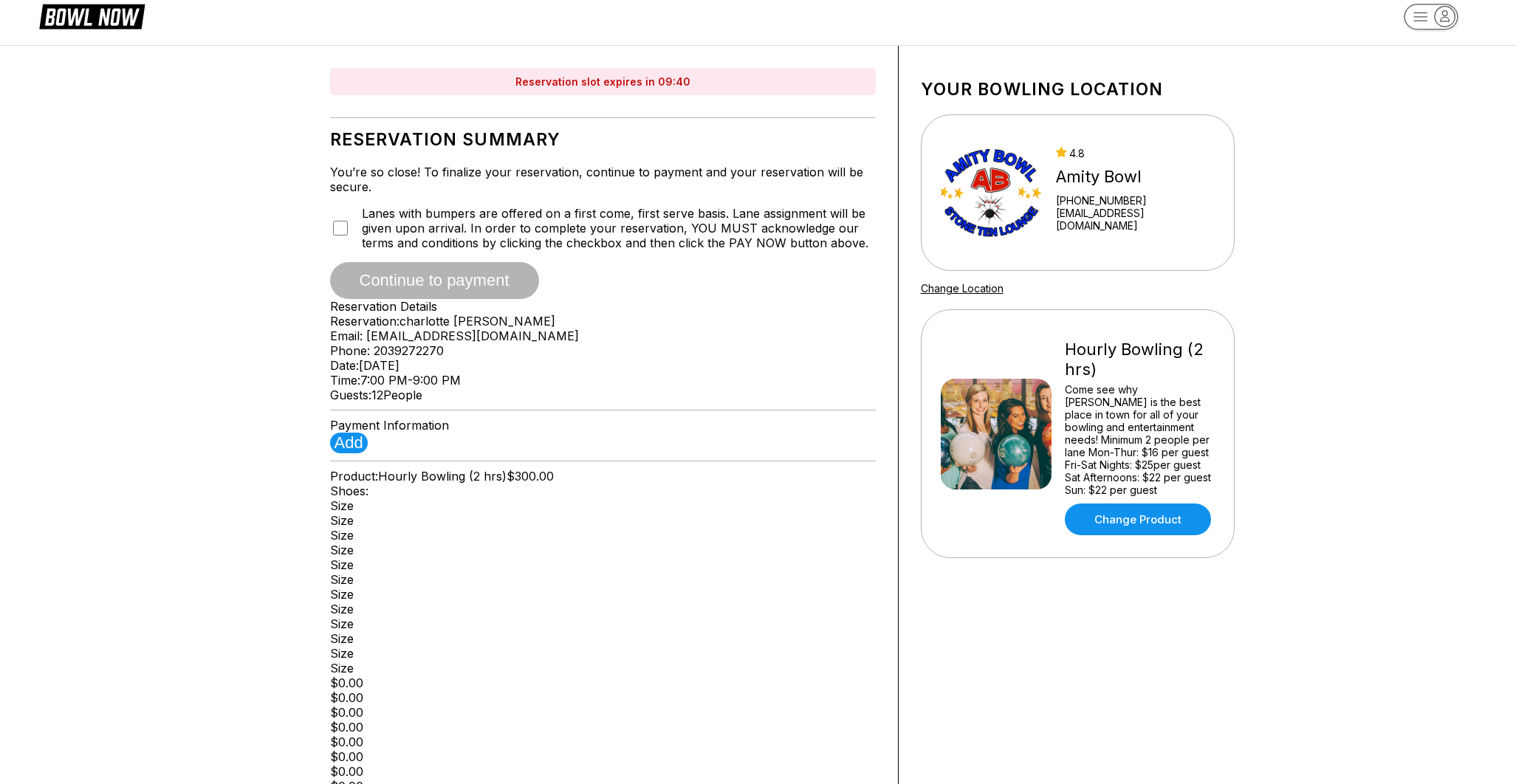
scroll to position [22, 0]
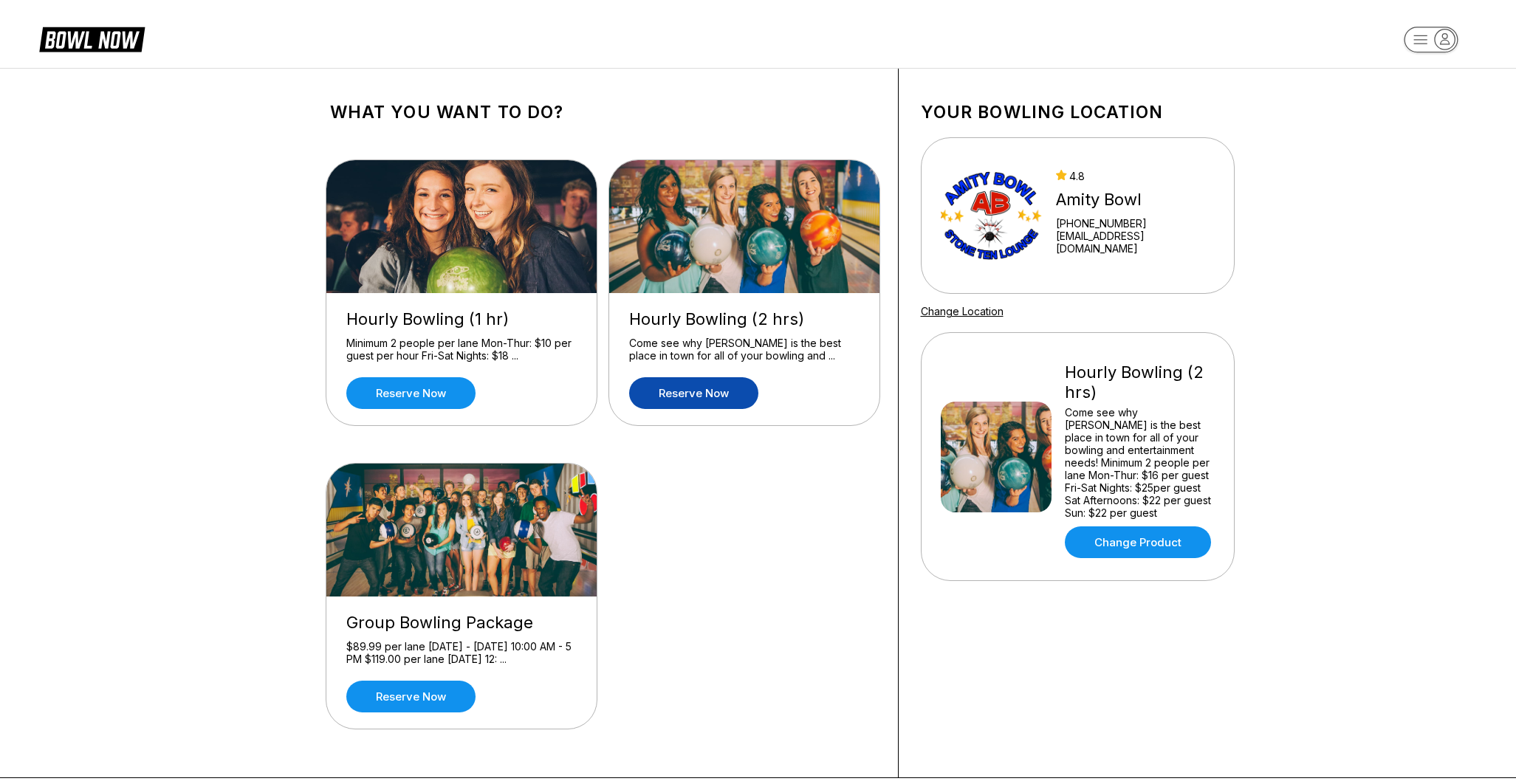
click at [717, 396] on link "Reserve now" at bounding box center [694, 393] width 130 height 32
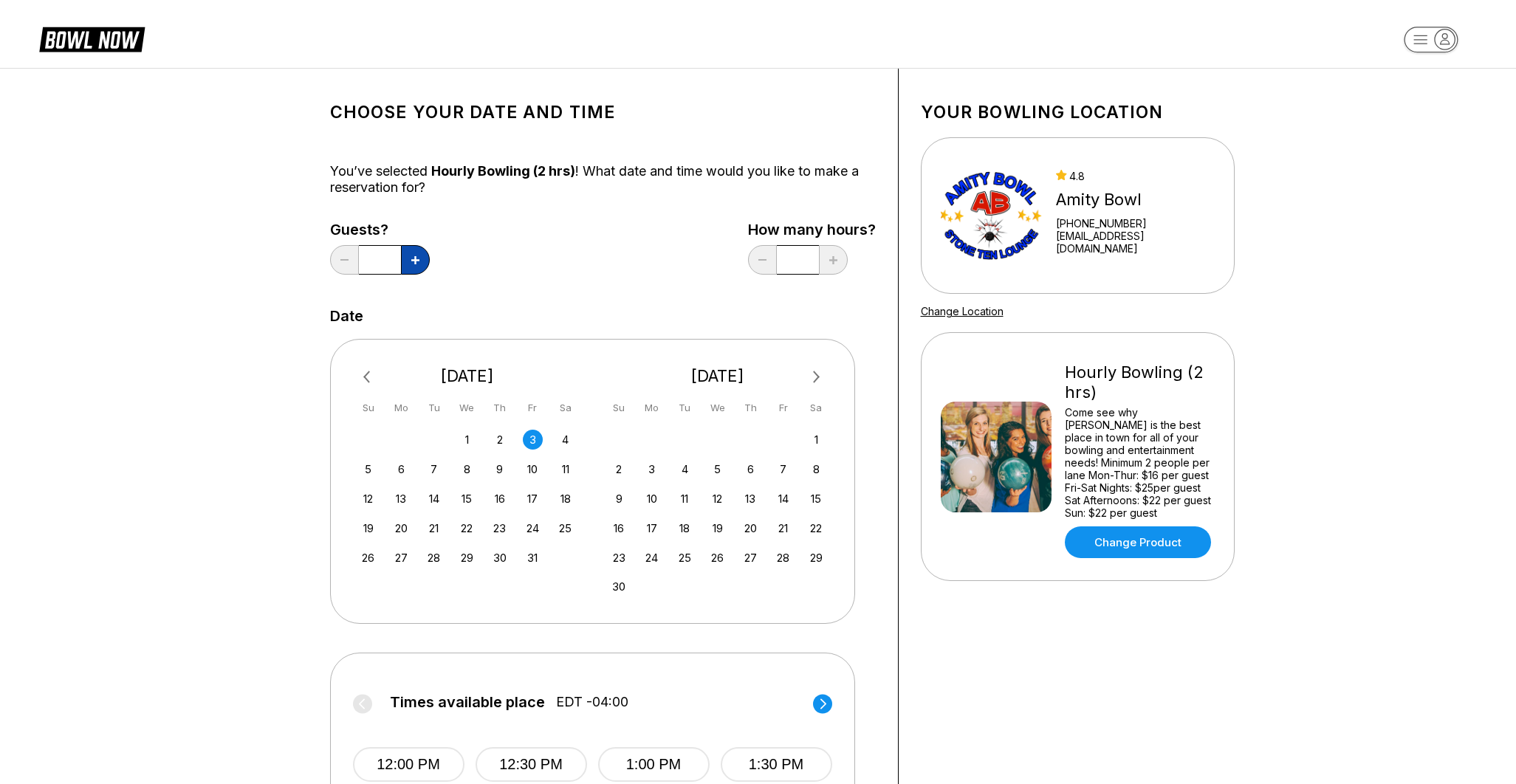
click at [417, 262] on icon at bounding box center [415, 260] width 8 height 8
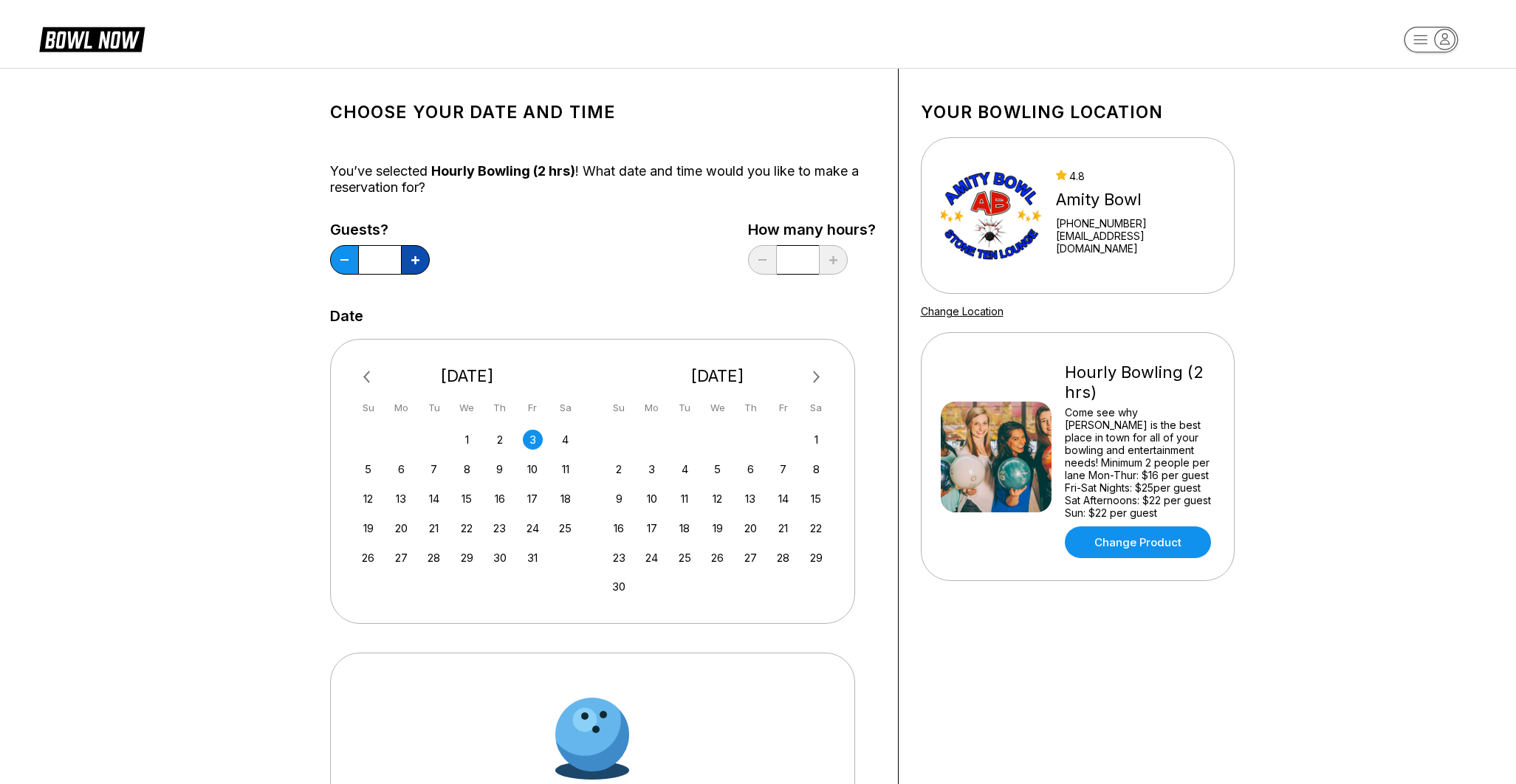
click at [417, 262] on icon at bounding box center [415, 260] width 8 height 8
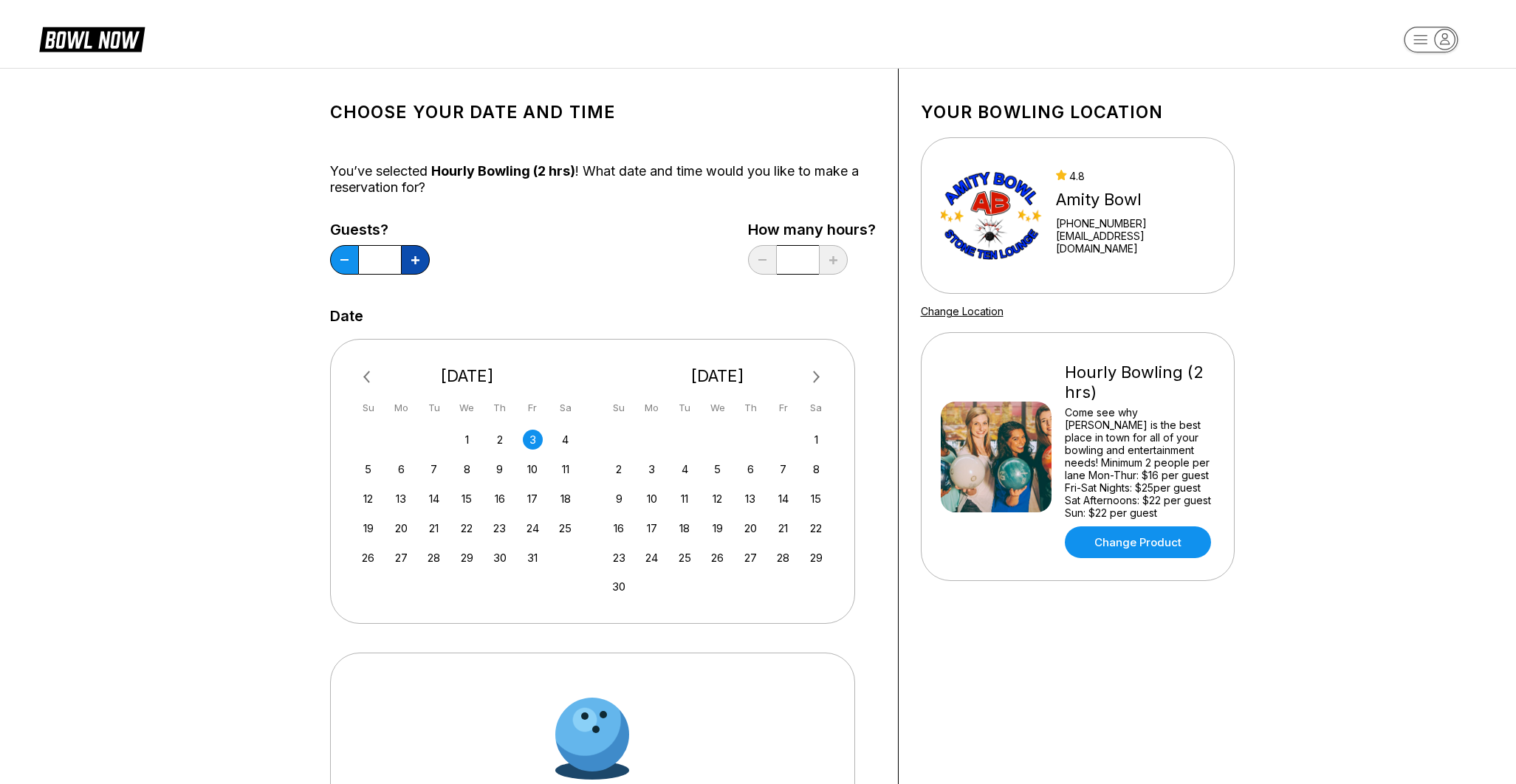
click at [417, 262] on icon at bounding box center [415, 260] width 8 height 8
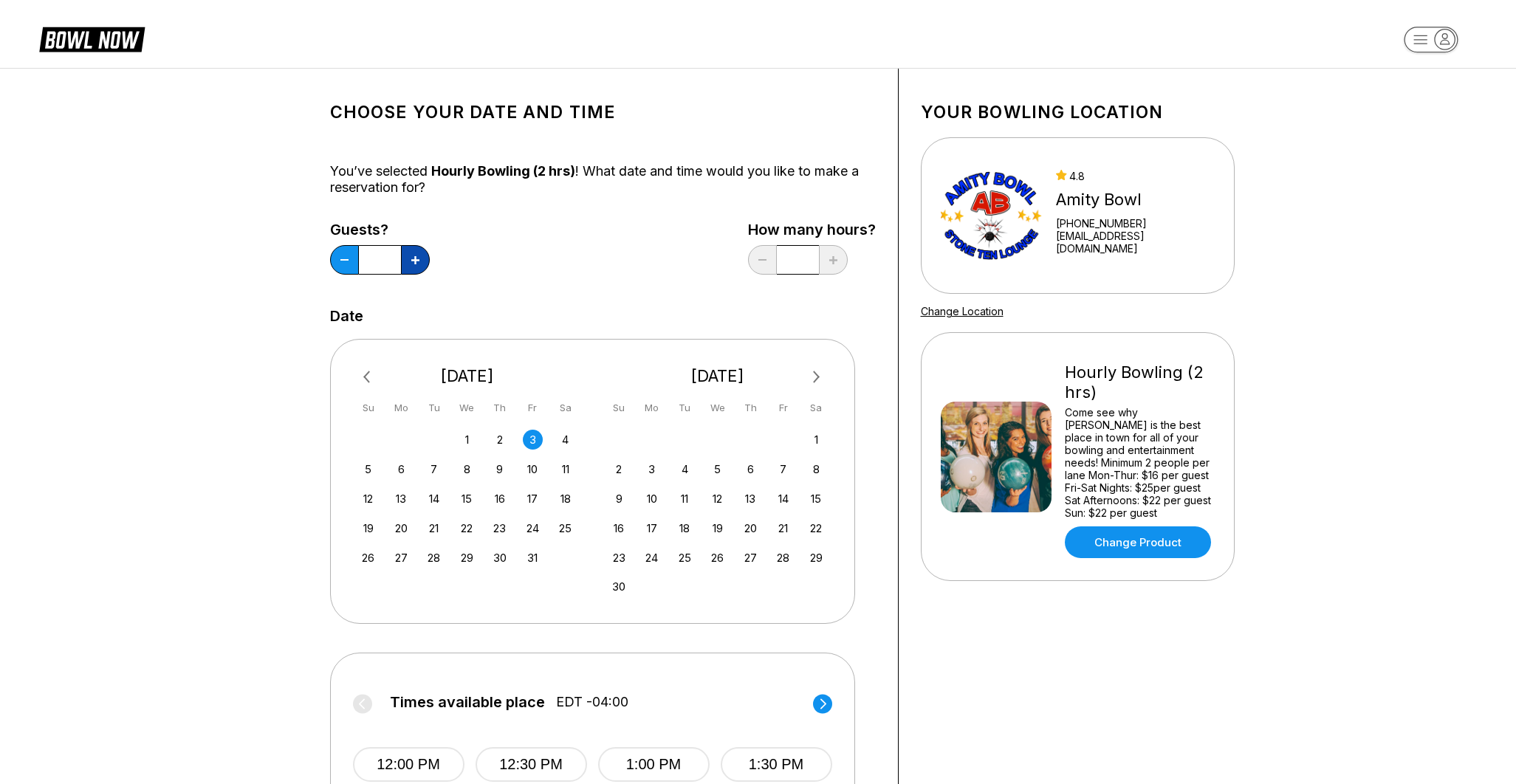
click at [417, 262] on icon at bounding box center [415, 260] width 8 height 8
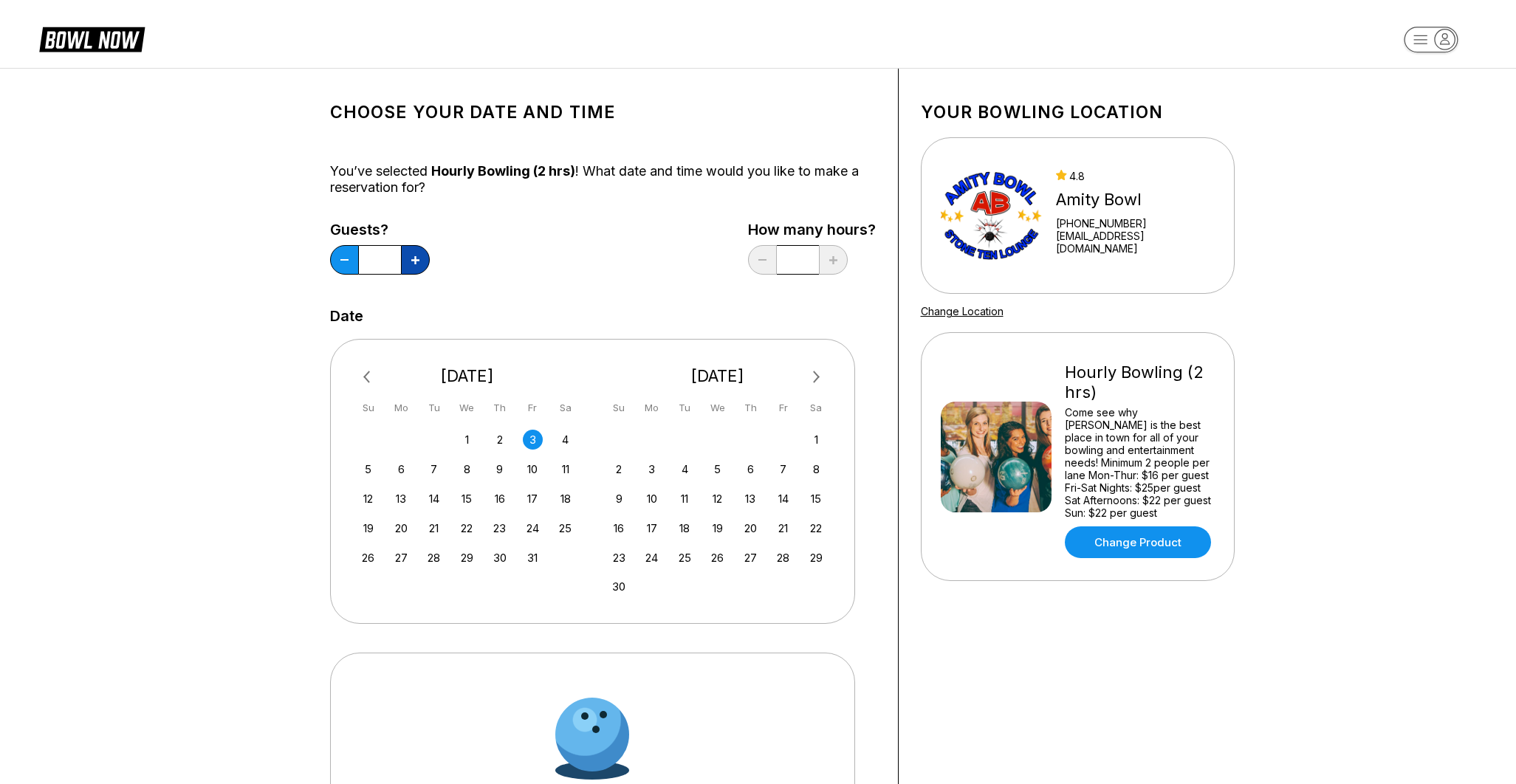
click at [417, 262] on icon at bounding box center [415, 260] width 8 height 8
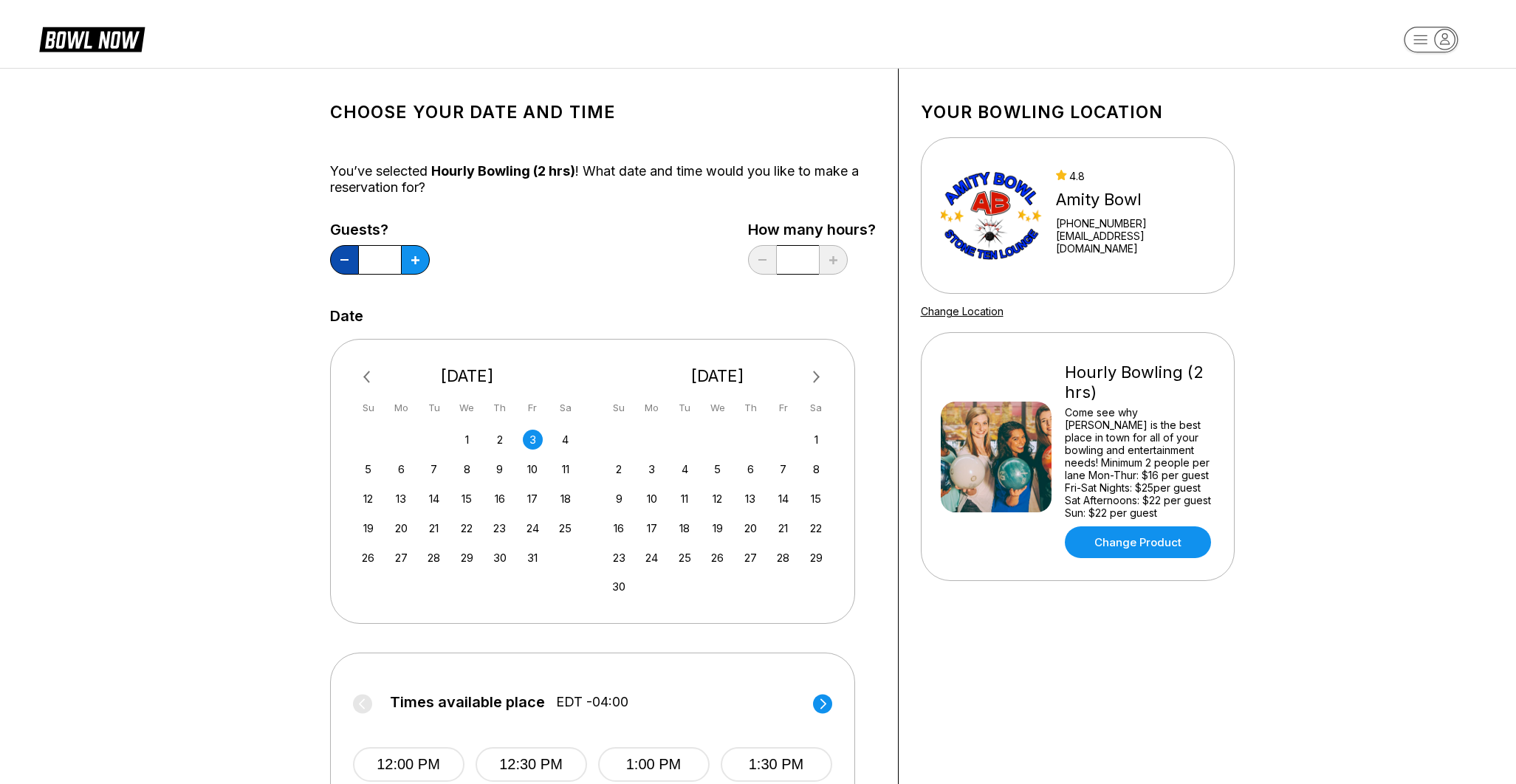
click at [354, 259] on button at bounding box center [345, 260] width 29 height 29
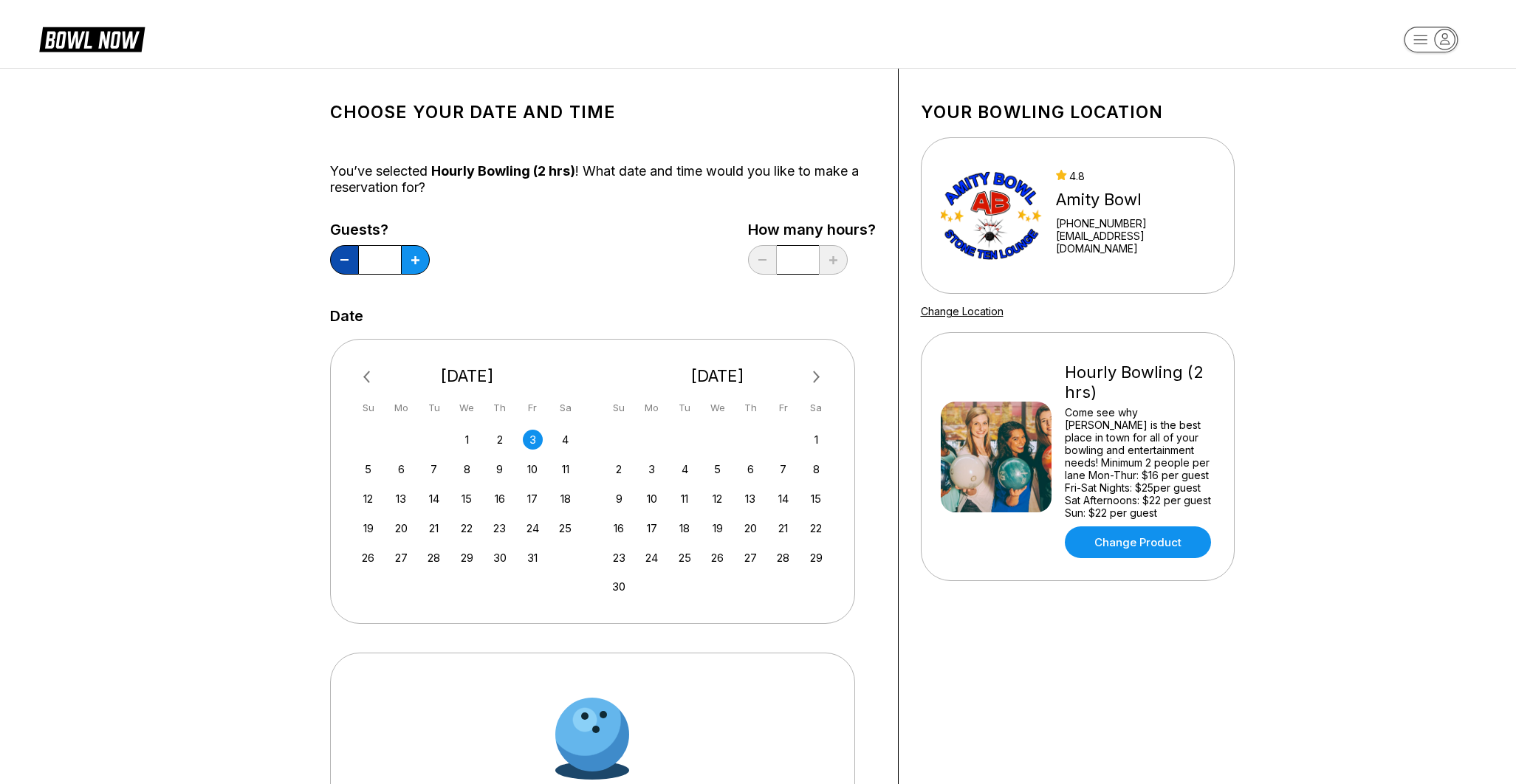
click at [351, 259] on button at bounding box center [345, 260] width 29 height 29
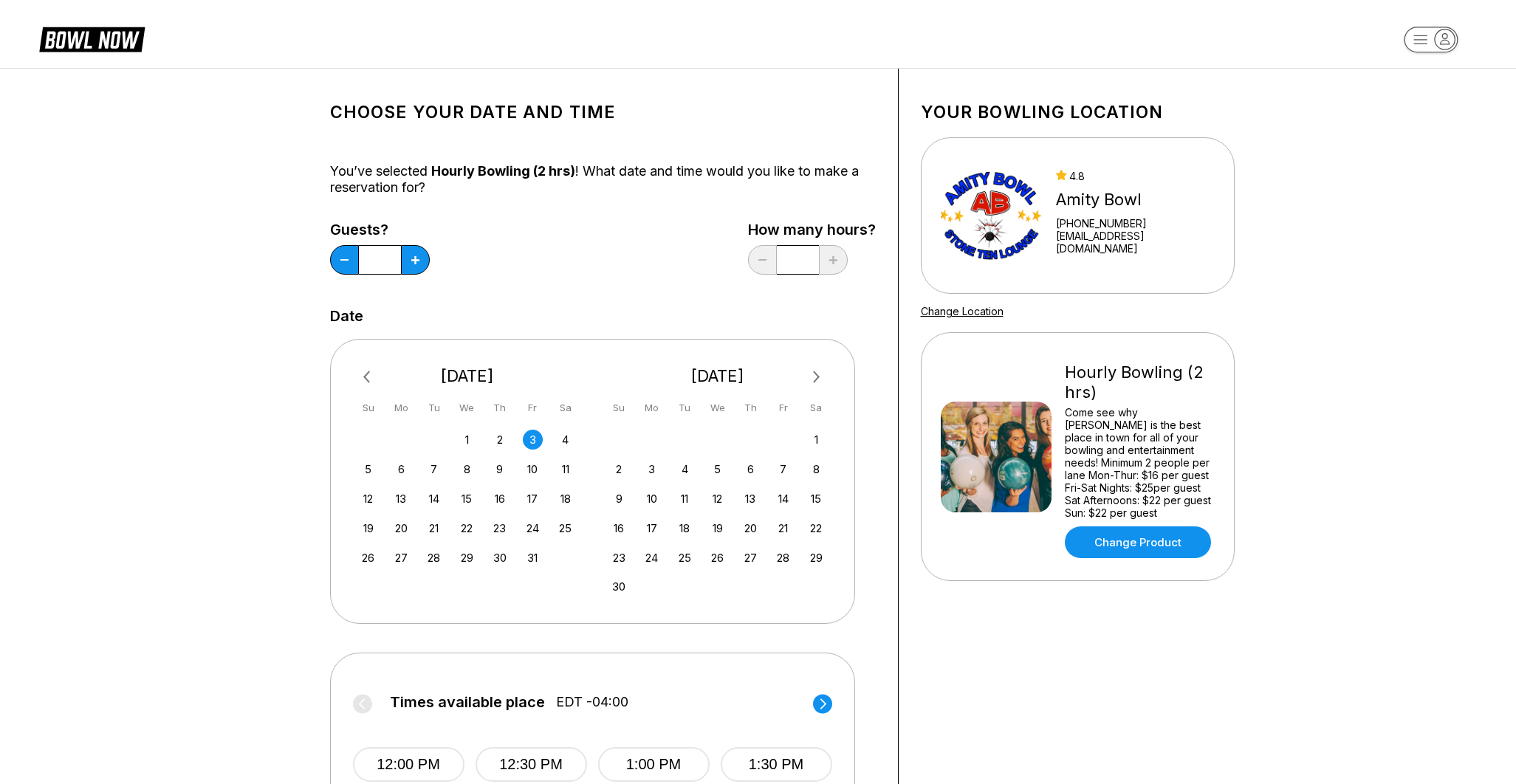
drag, startPoint x: 717, startPoint y: 337, endPoint x: 724, endPoint y: 324, distance: 14.8
click at [724, 324] on div "Date Previous Month Next Month [DATE] Su Mo Tu We Th Fr Sa 28 29 30 1 2 3 4 5 6…" at bounding box center [603, 467] width 545 height 318
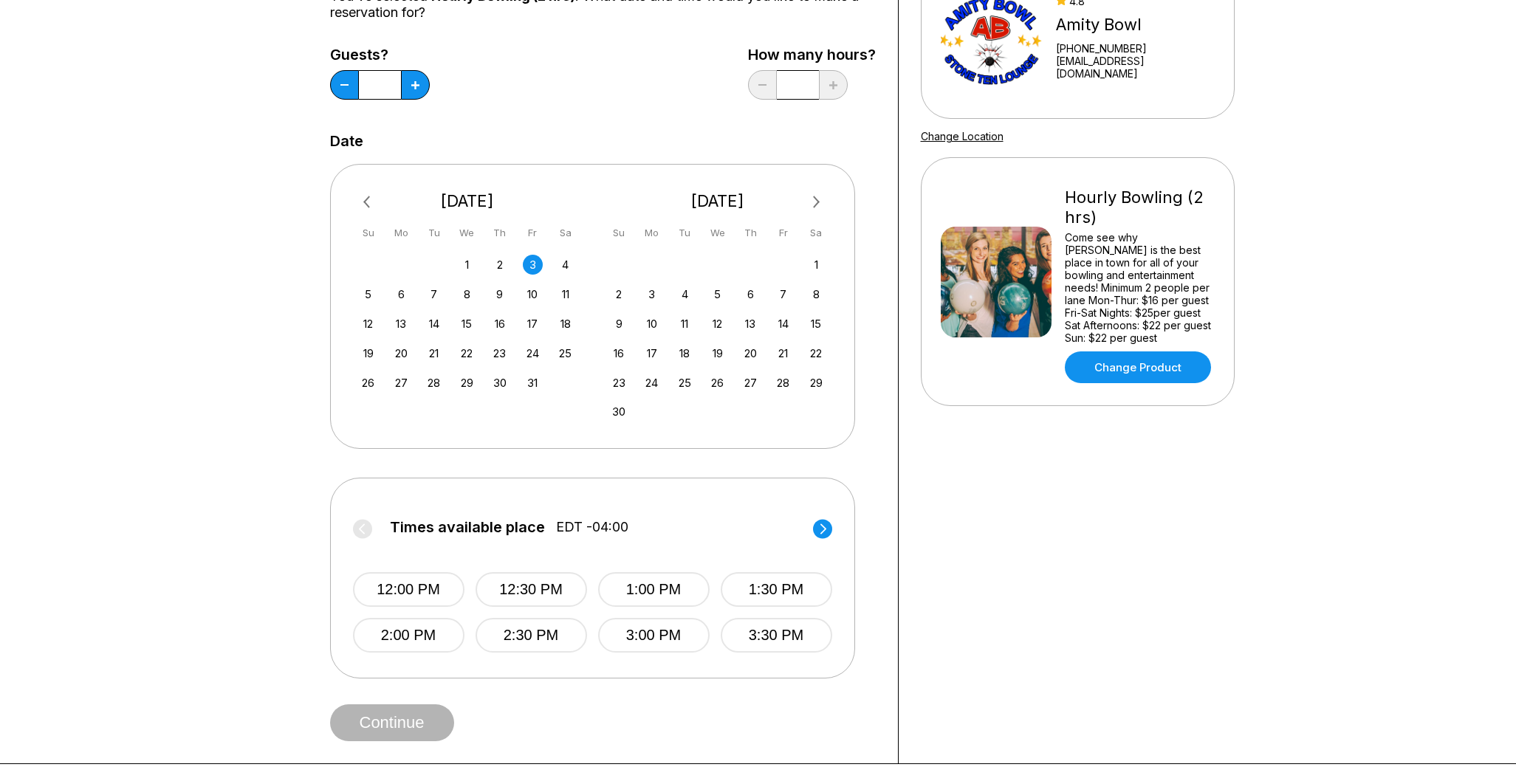
scroll to position [191, 0]
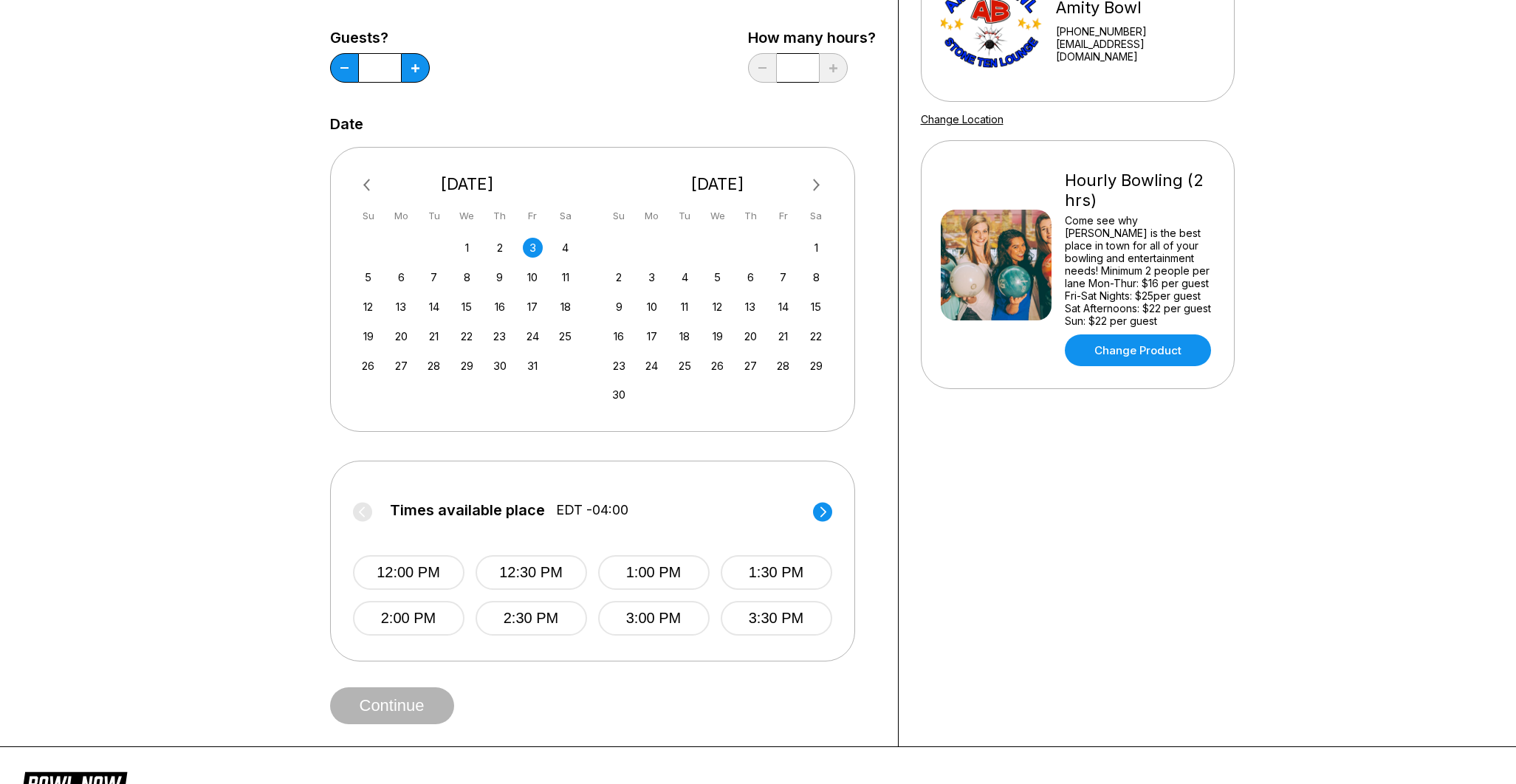
click at [824, 513] on circle at bounding box center [822, 511] width 19 height 19
click at [341, 67] on button at bounding box center [345, 67] width 29 height 29
click at [411, 75] on button at bounding box center [416, 67] width 29 height 29
type input "*"
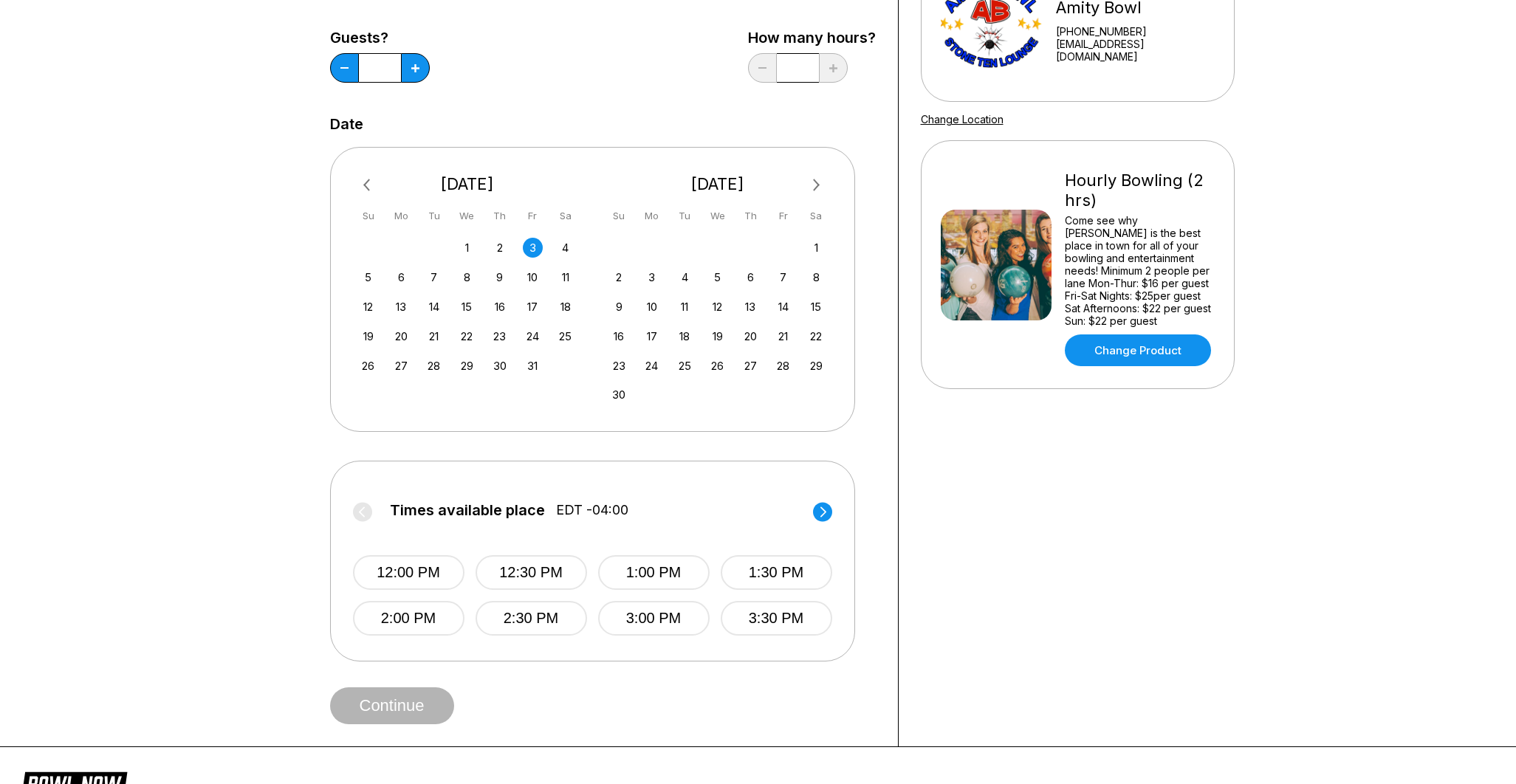
click at [822, 506] on circle at bounding box center [822, 511] width 19 height 19
click at [658, 618] on button "7:00 PM" at bounding box center [654, 618] width 111 height 35
click at [387, 707] on button "Continue" at bounding box center [392, 706] width 124 height 36
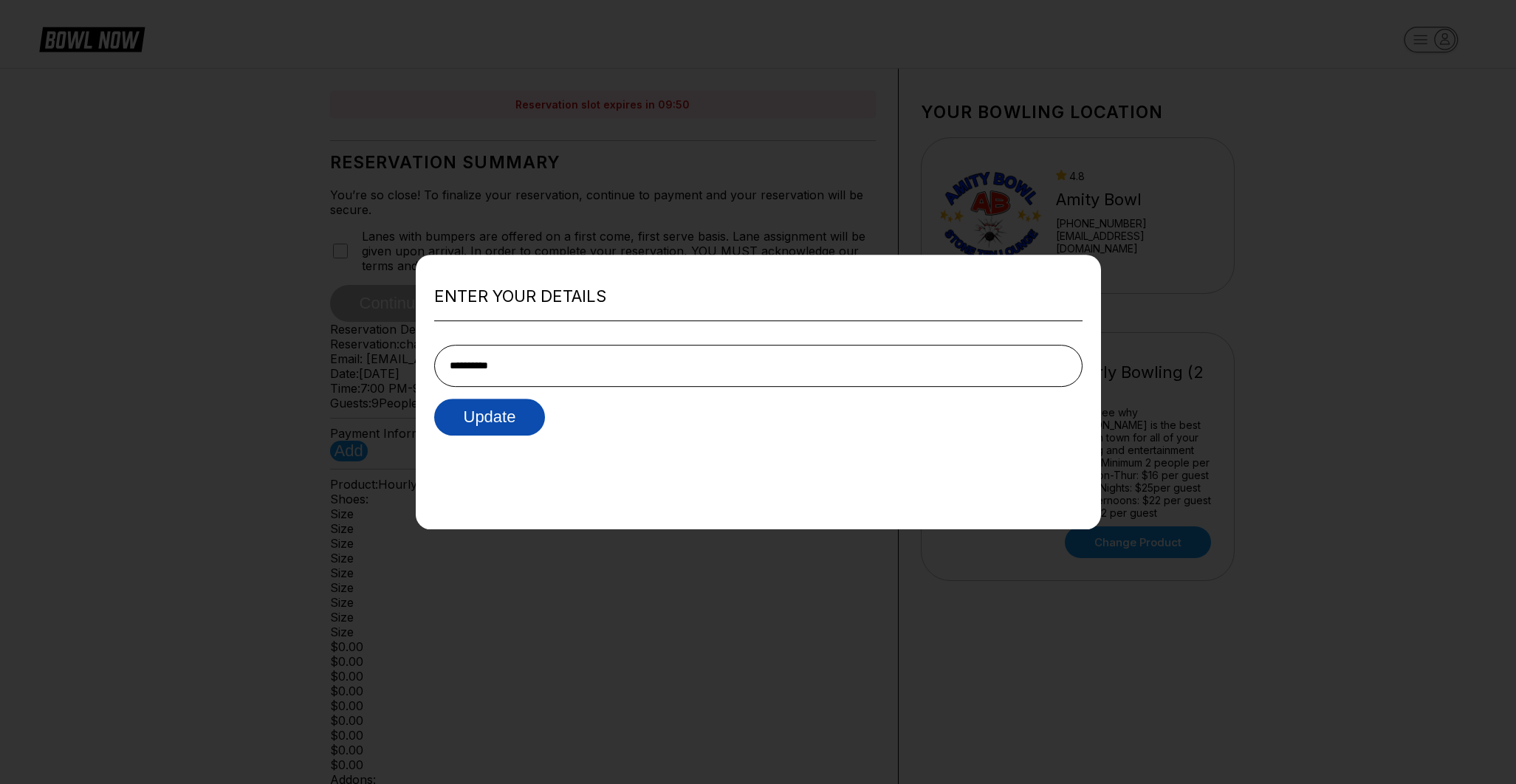
type input "**********"
click at [508, 420] on button "Update" at bounding box center [490, 417] width 111 height 36
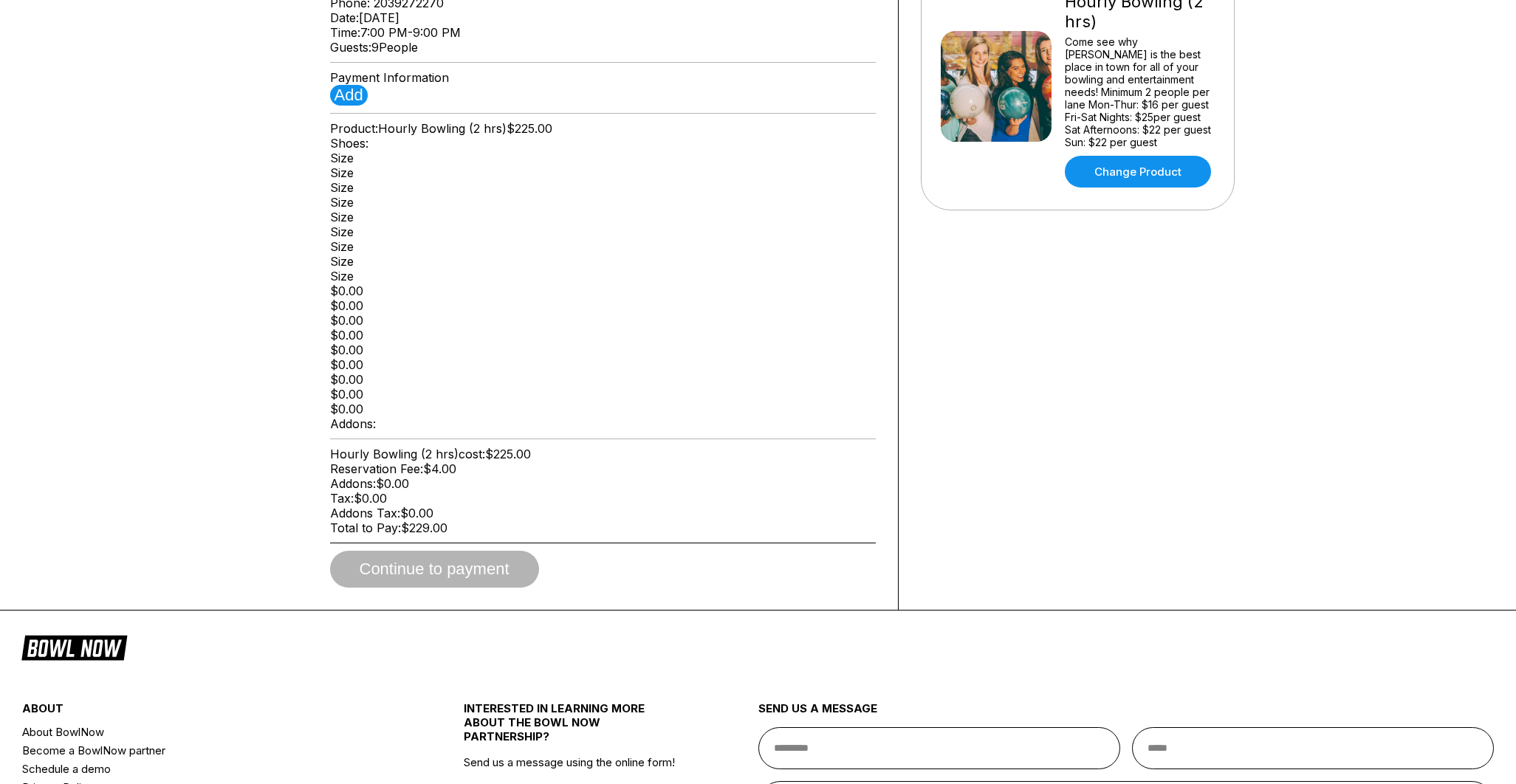
scroll to position [370, 0]
click at [349, 106] on button "Add" at bounding box center [348, 95] width 37 height 21
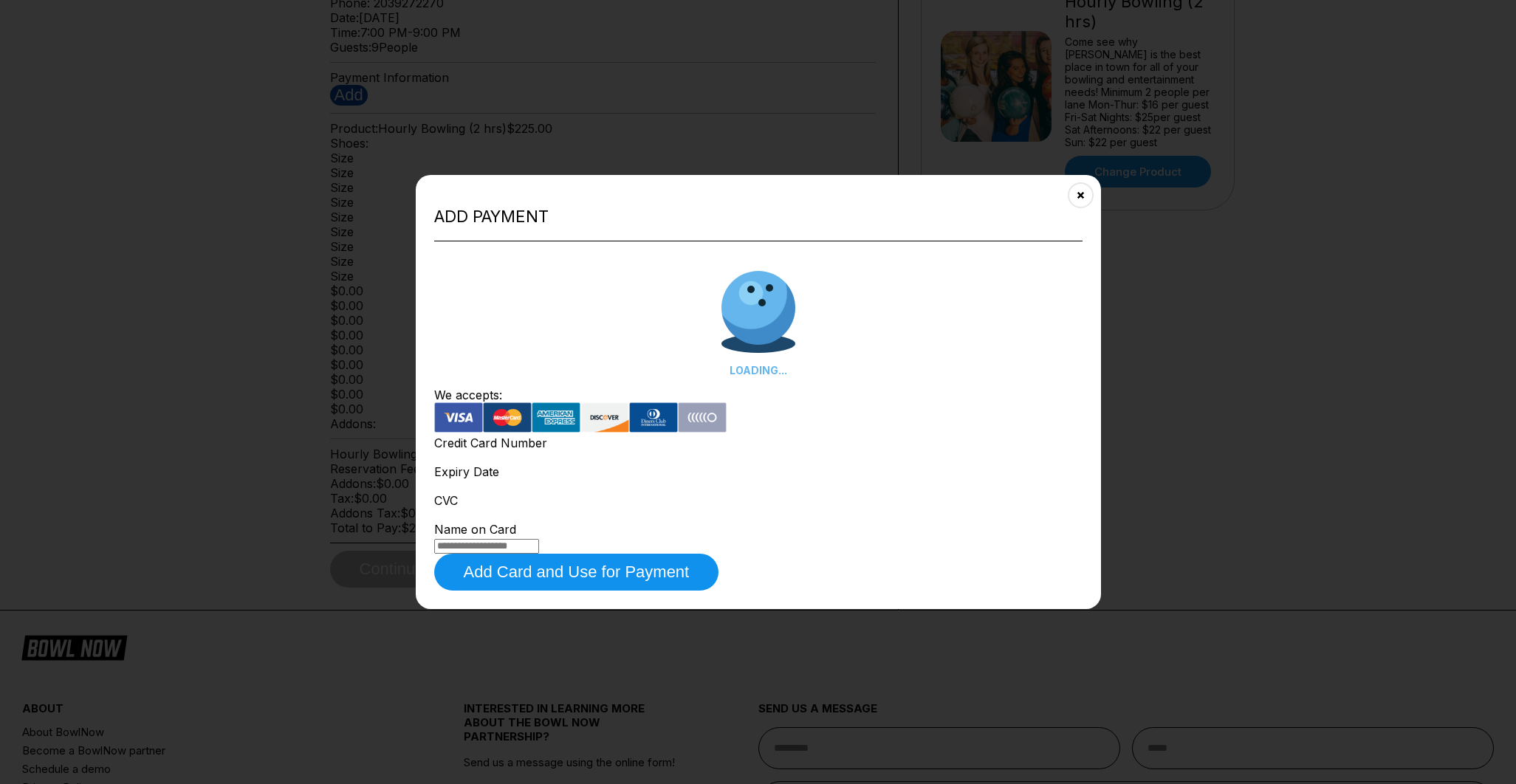
scroll to position [373, 0]
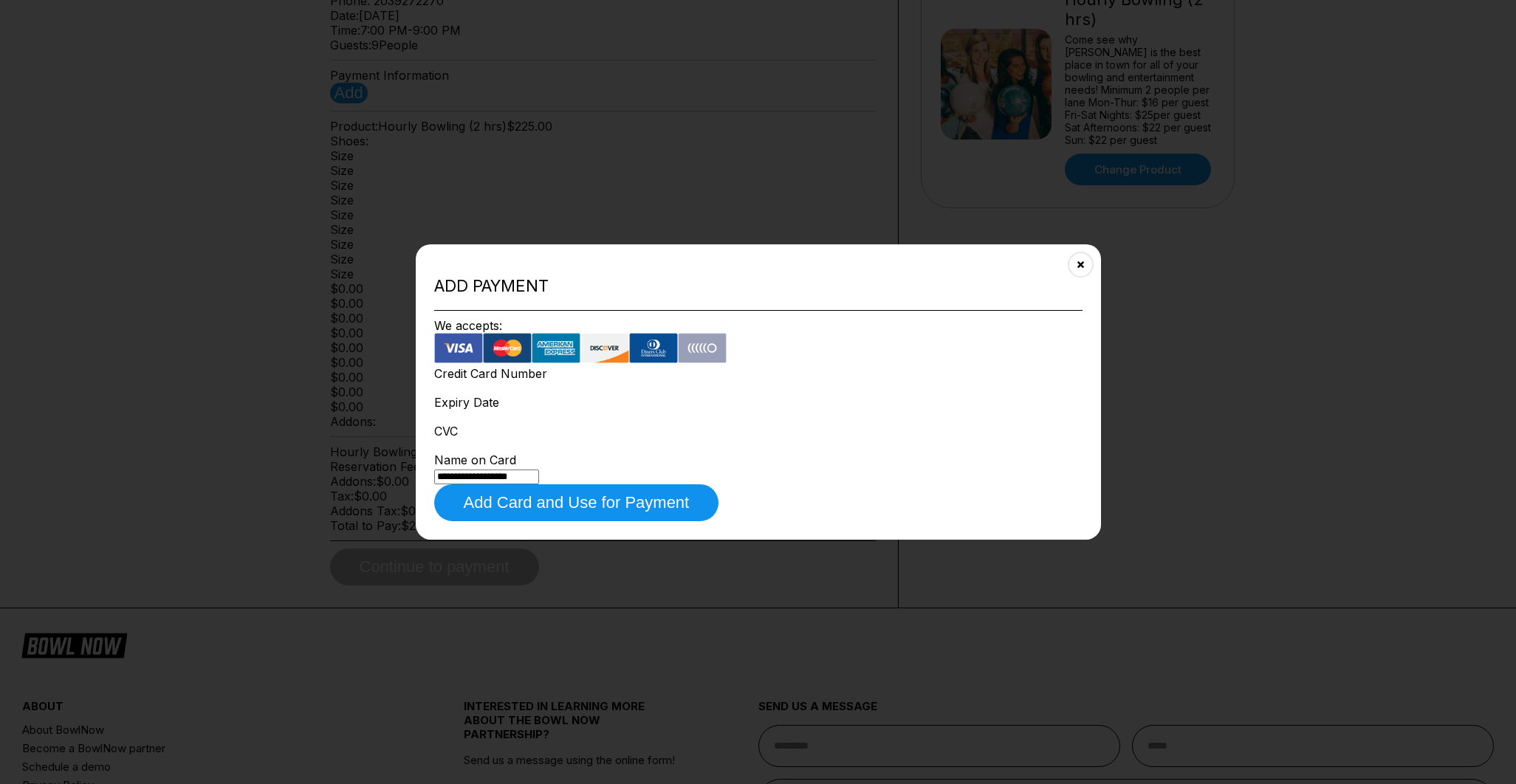
type input "**********"
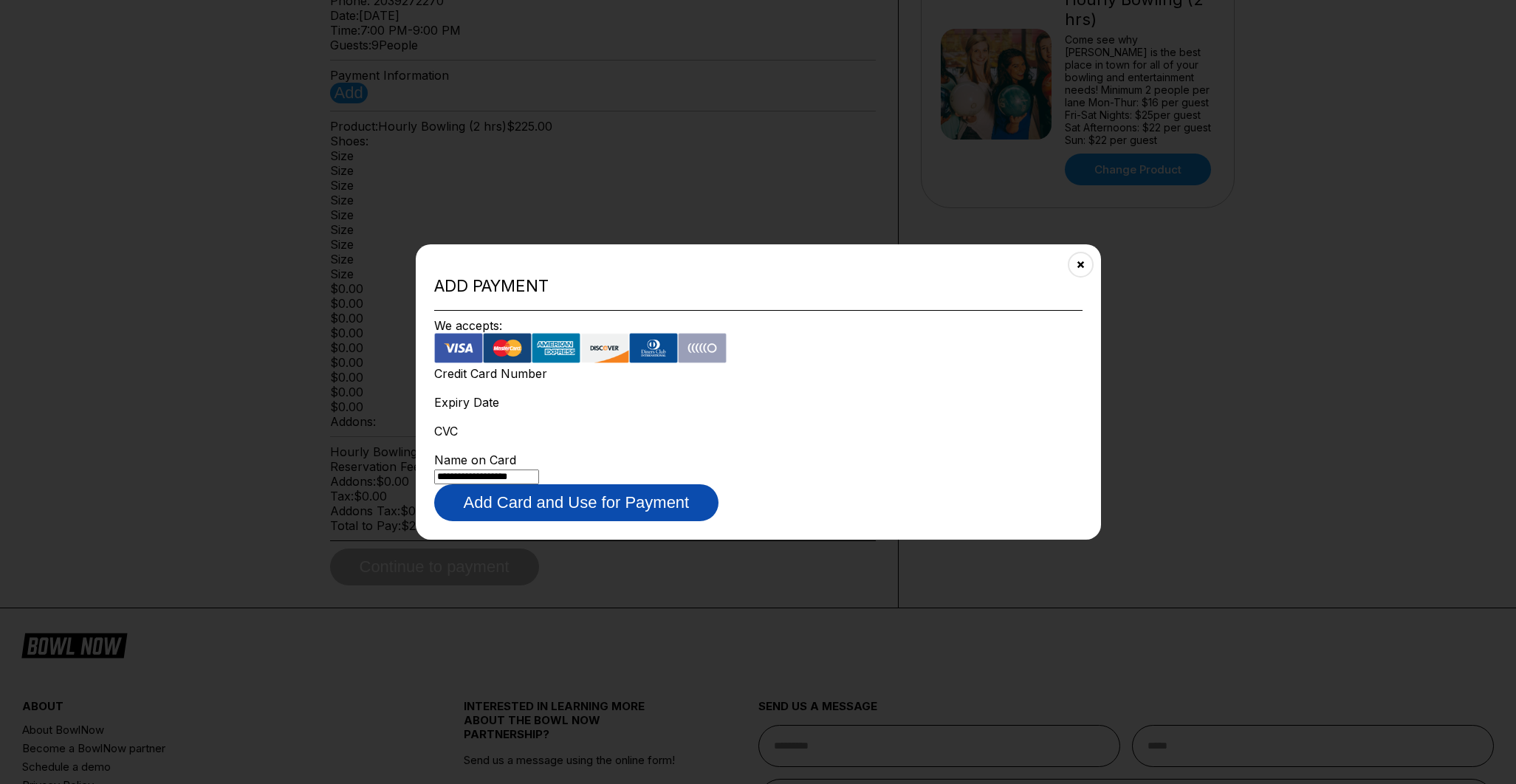
click at [600, 490] on button "Add Card and Use for Payment" at bounding box center [576, 502] width 285 height 36
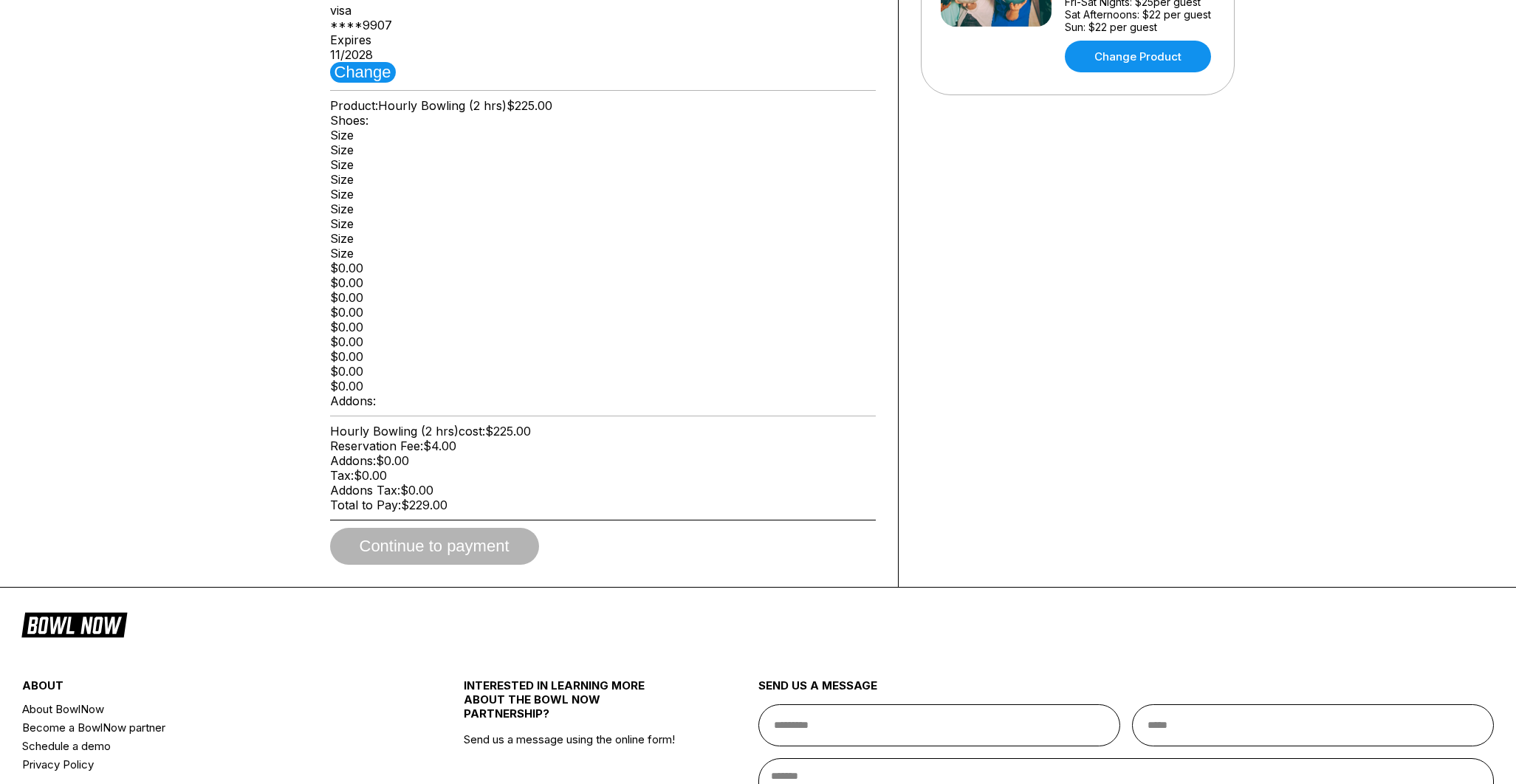
scroll to position [486, 0]
click at [451, 564] on div "Continue to payment" at bounding box center [603, 546] width 545 height 36
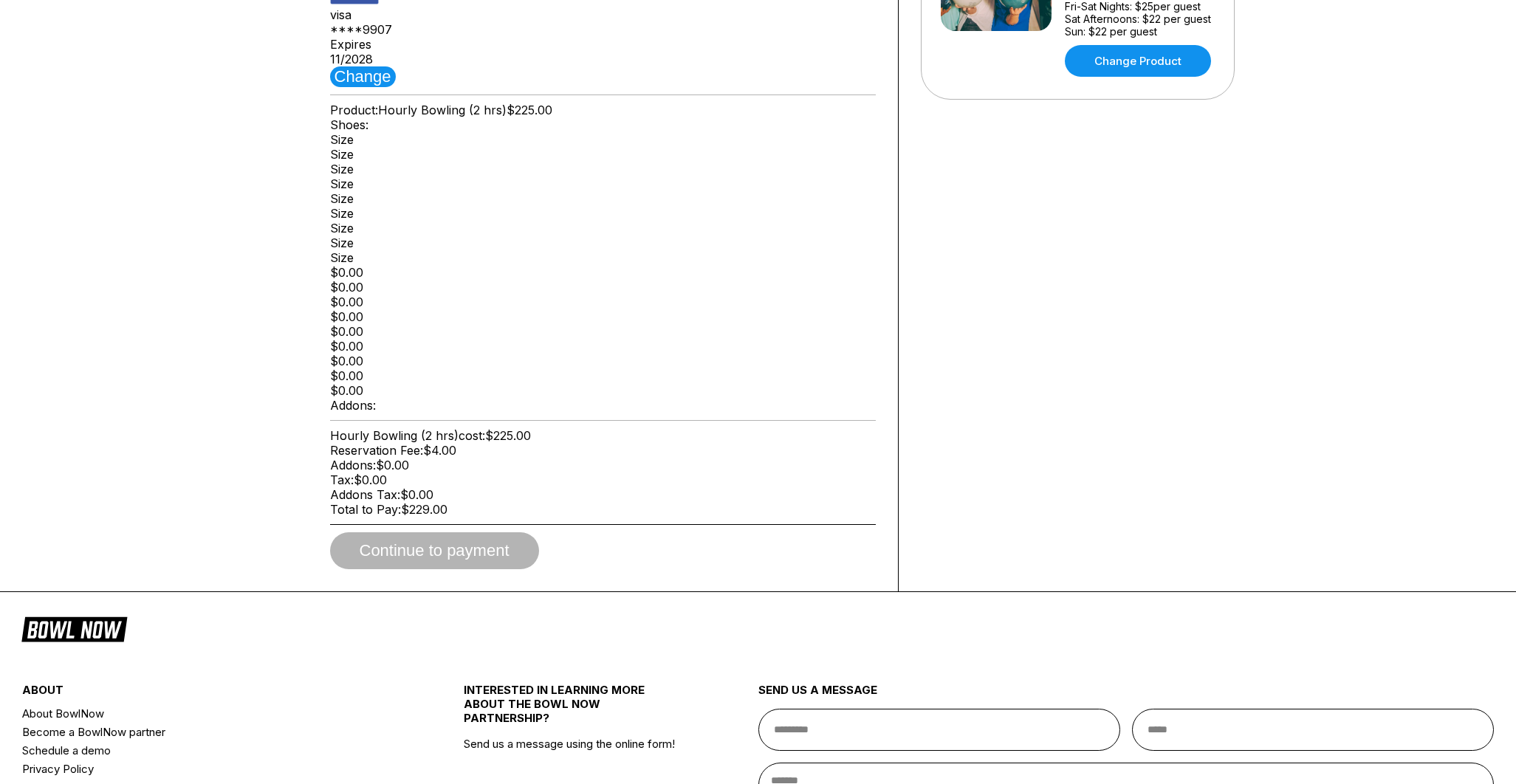
scroll to position [480, 0]
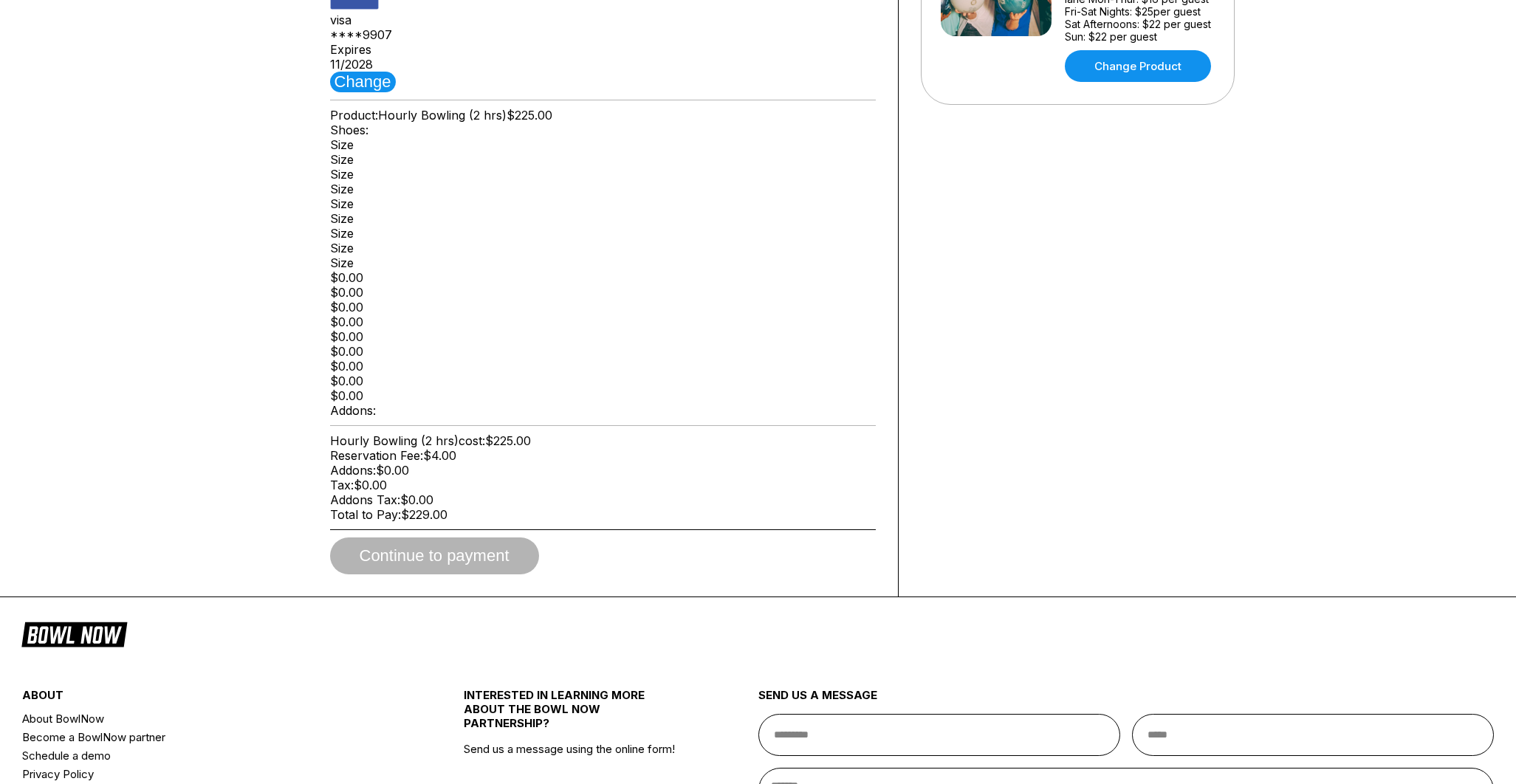
click at [463, 574] on div "Continue to payment" at bounding box center [603, 555] width 545 height 36
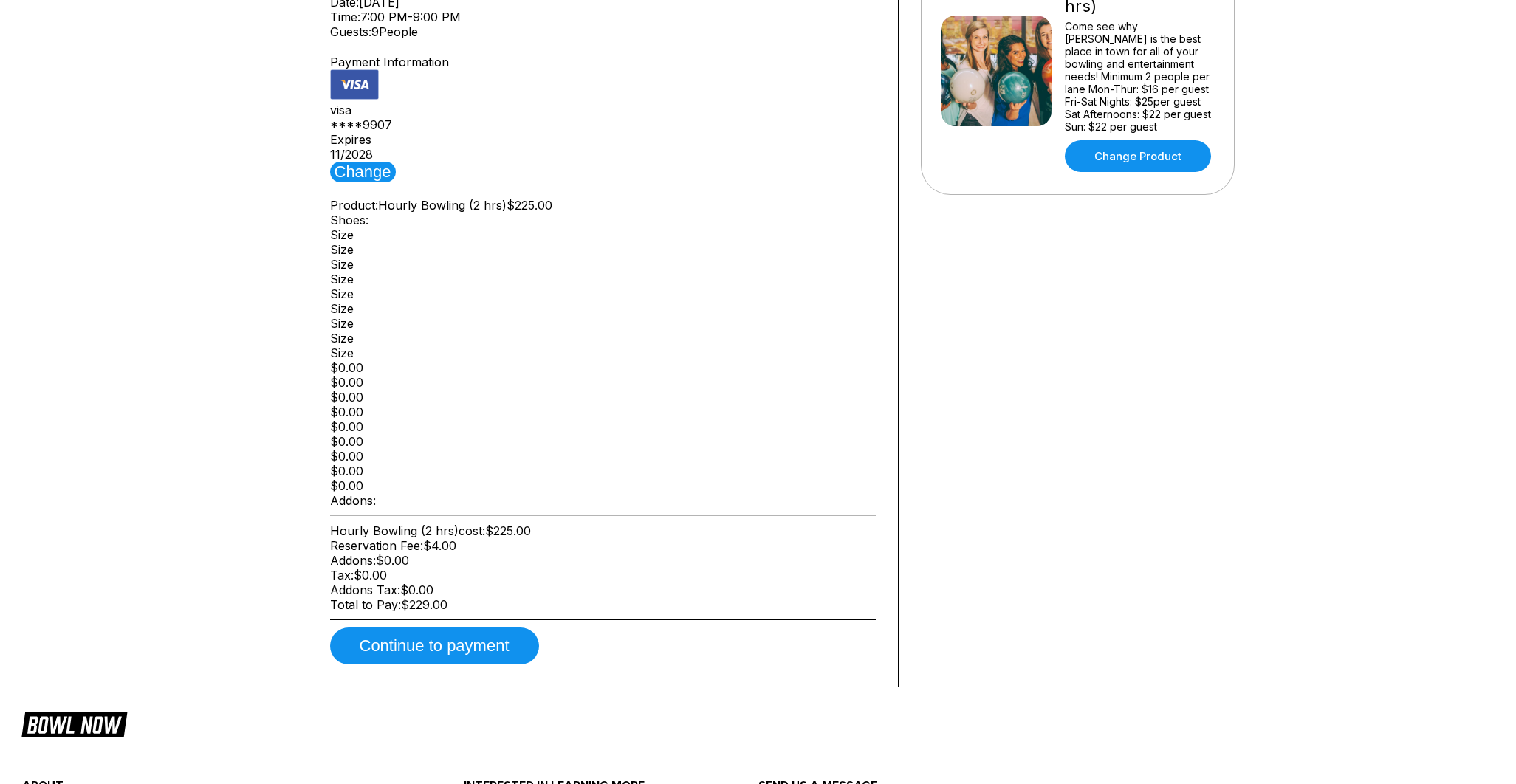
scroll to position [399, 0]
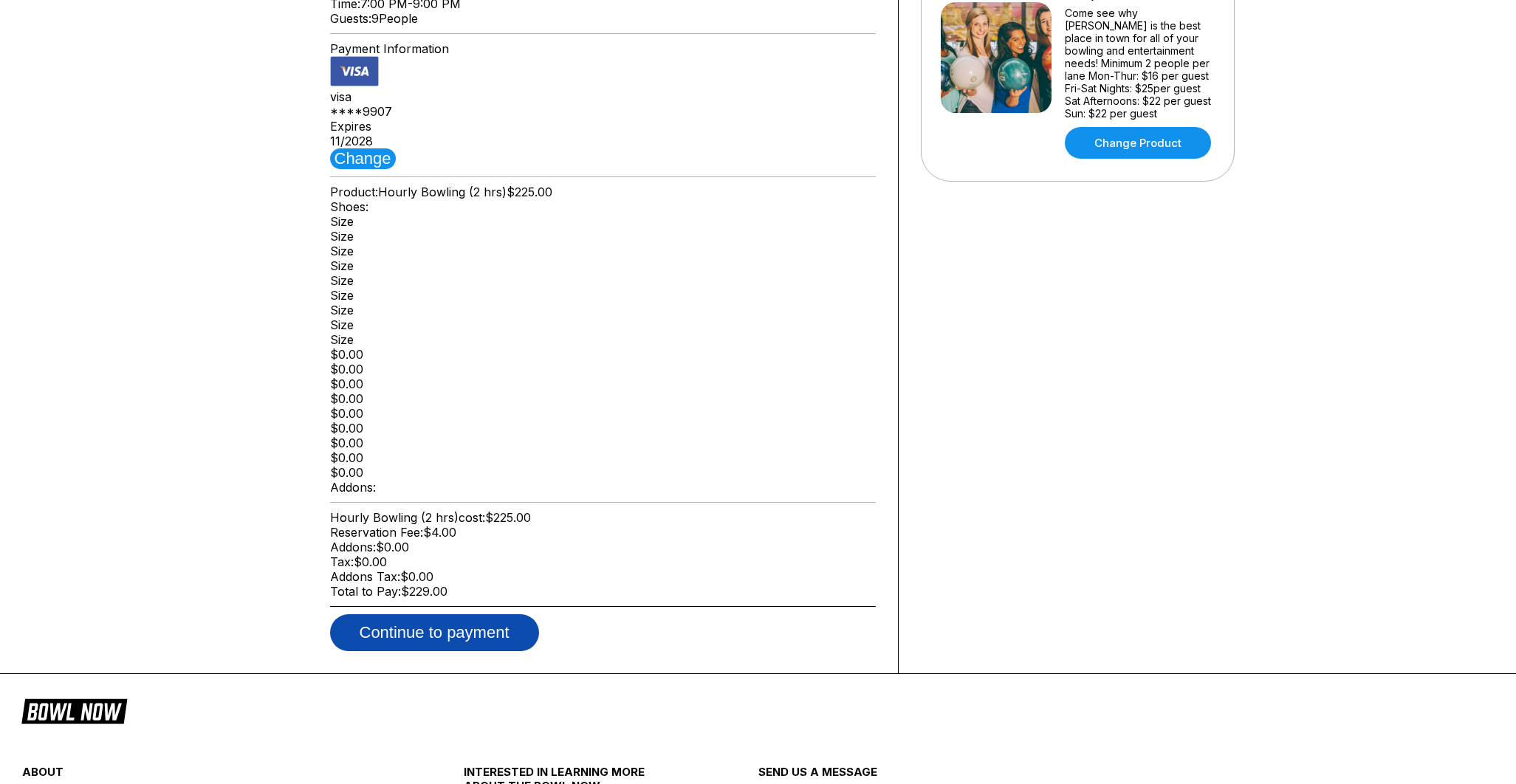
click at [445, 651] on button "Continue to payment" at bounding box center [434, 633] width 209 height 36
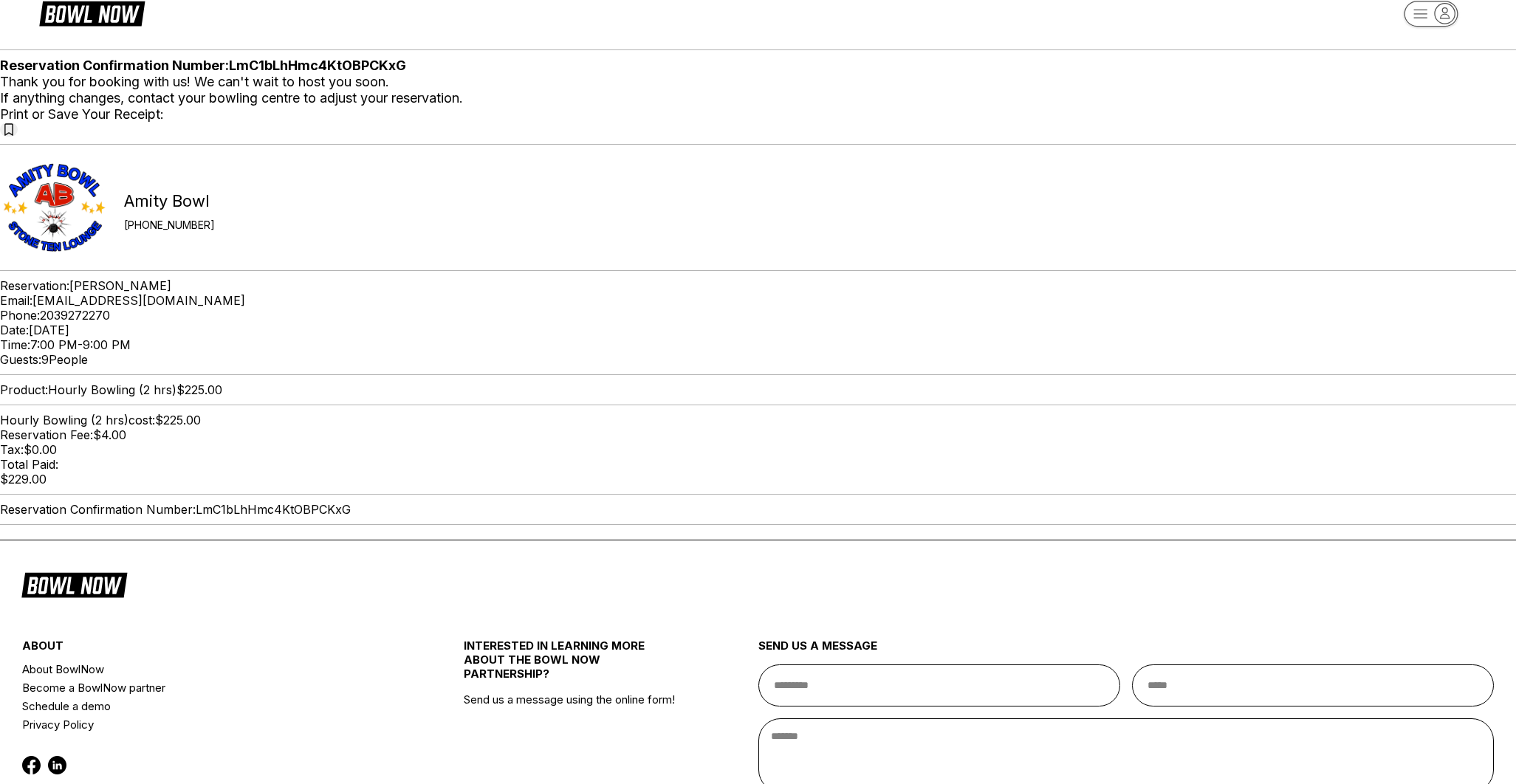
scroll to position [8, 0]
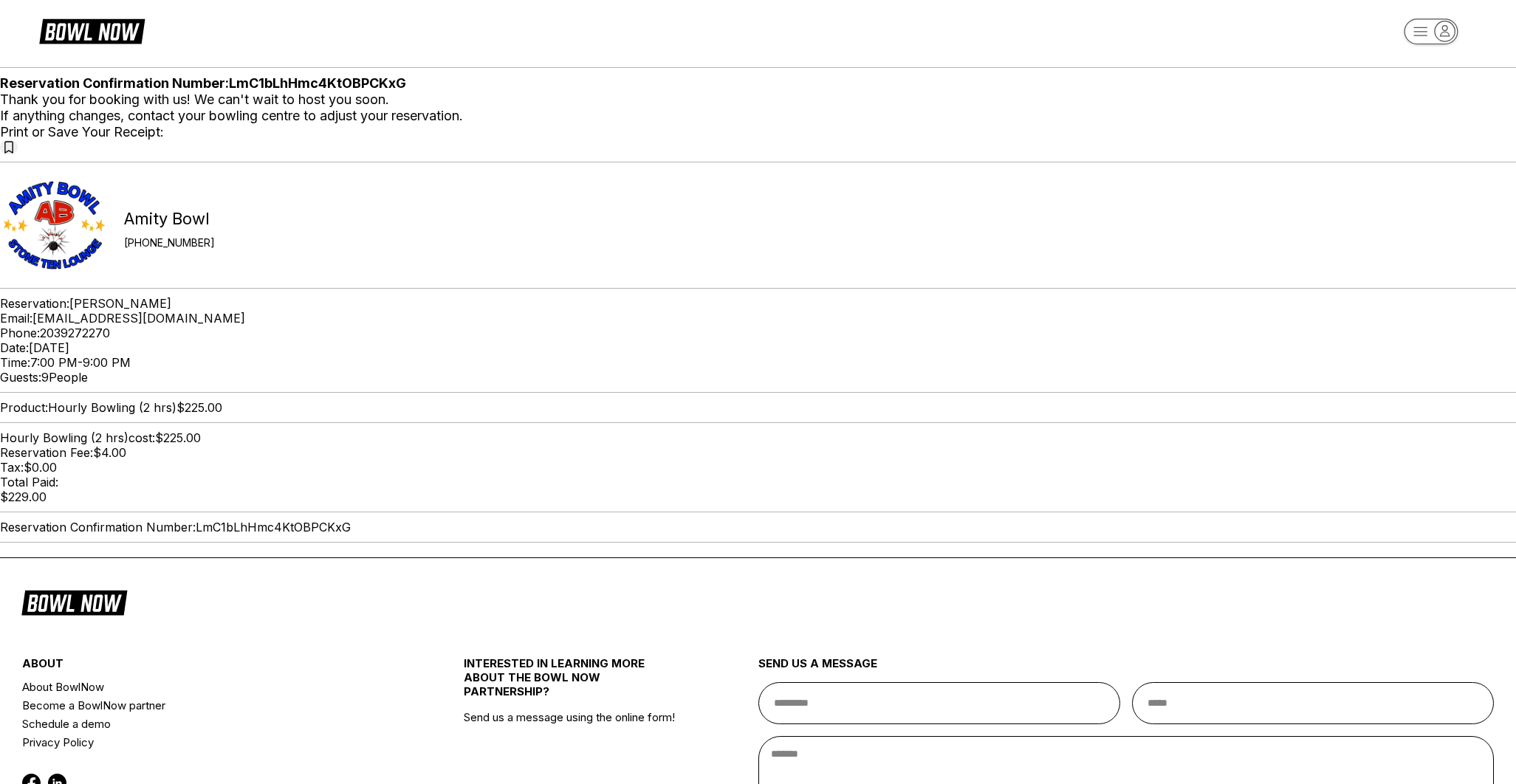
click at [14, 153] on icon at bounding box center [9, 148] width 9 height 13
click at [17, 154] on button at bounding box center [8, 147] width 17 height 14
